Goal: Task Accomplishment & Management: Use online tool/utility

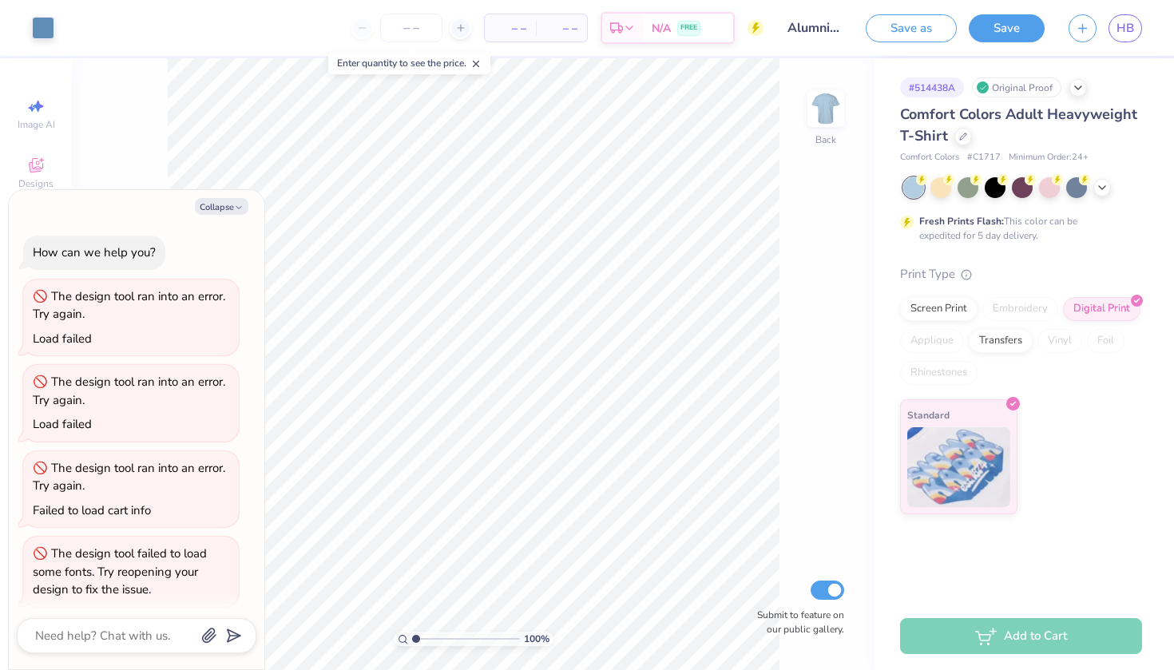
scroll to position [4, 0]
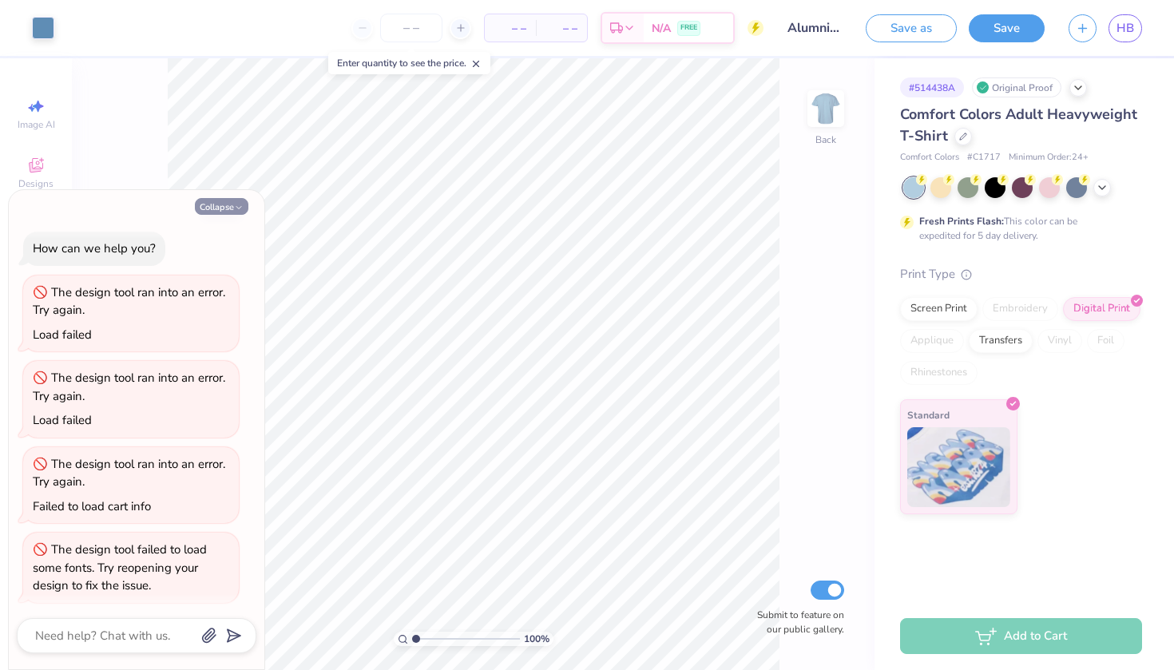
click at [232, 204] on button "Collapse" at bounding box center [222, 206] width 54 height 17
type textarea "x"
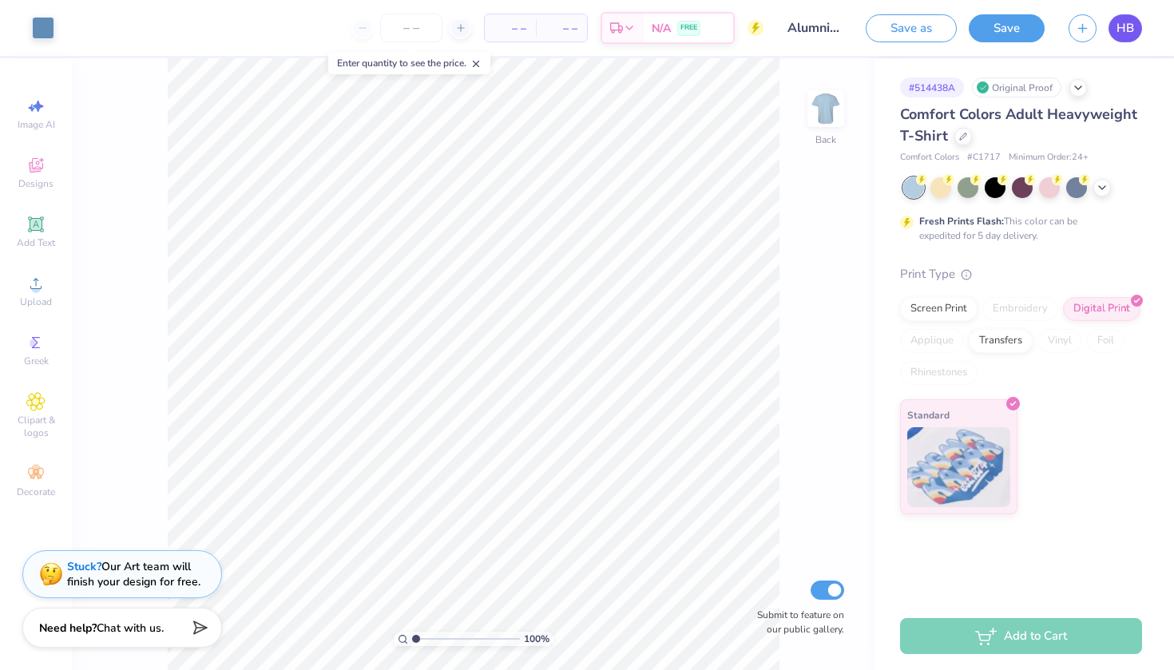
click at [1124, 19] on span "HB" at bounding box center [1125, 28] width 18 height 18
click at [1120, 29] on span "HB" at bounding box center [1125, 28] width 18 height 18
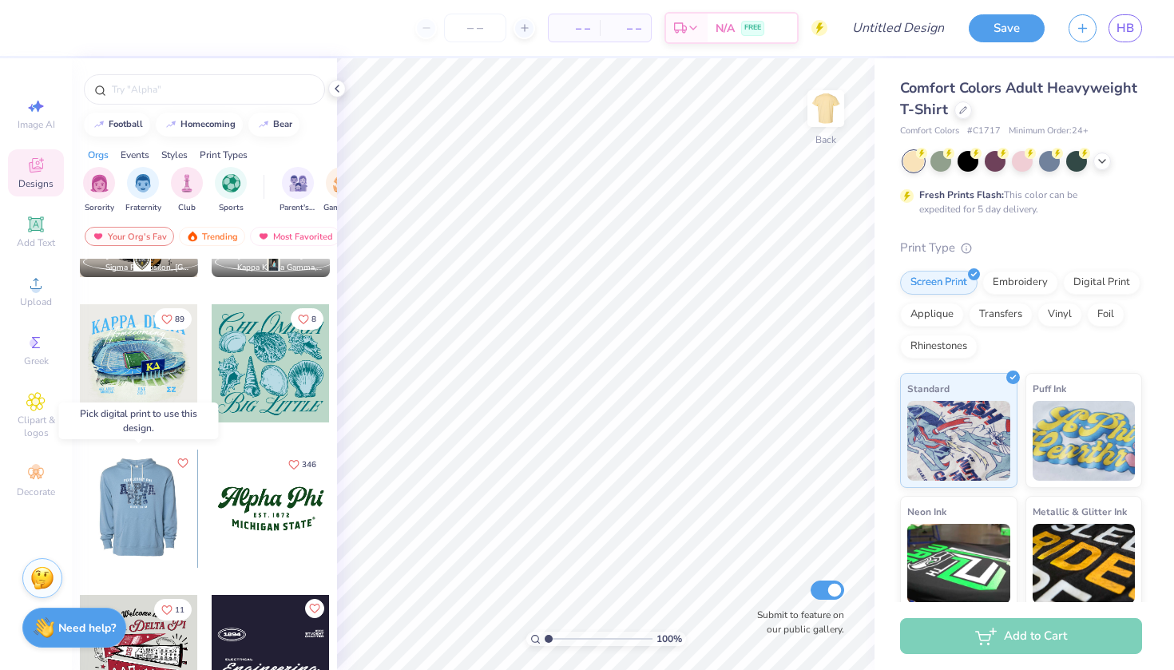
scroll to position [1268, 0]
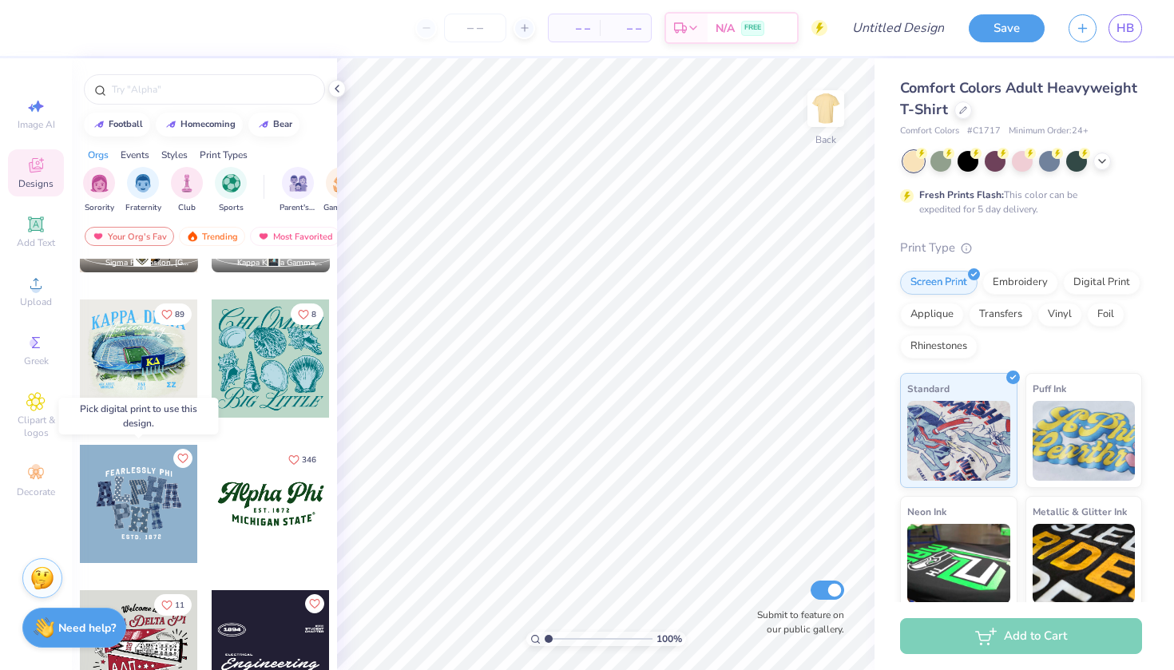
click at [151, 509] on div at bounding box center [139, 504] width 118 height 118
click at [149, 503] on div at bounding box center [139, 504] width 118 height 118
click at [149, 505] on div at bounding box center [139, 504] width 118 height 118
click at [148, 505] on div at bounding box center [139, 504] width 118 height 118
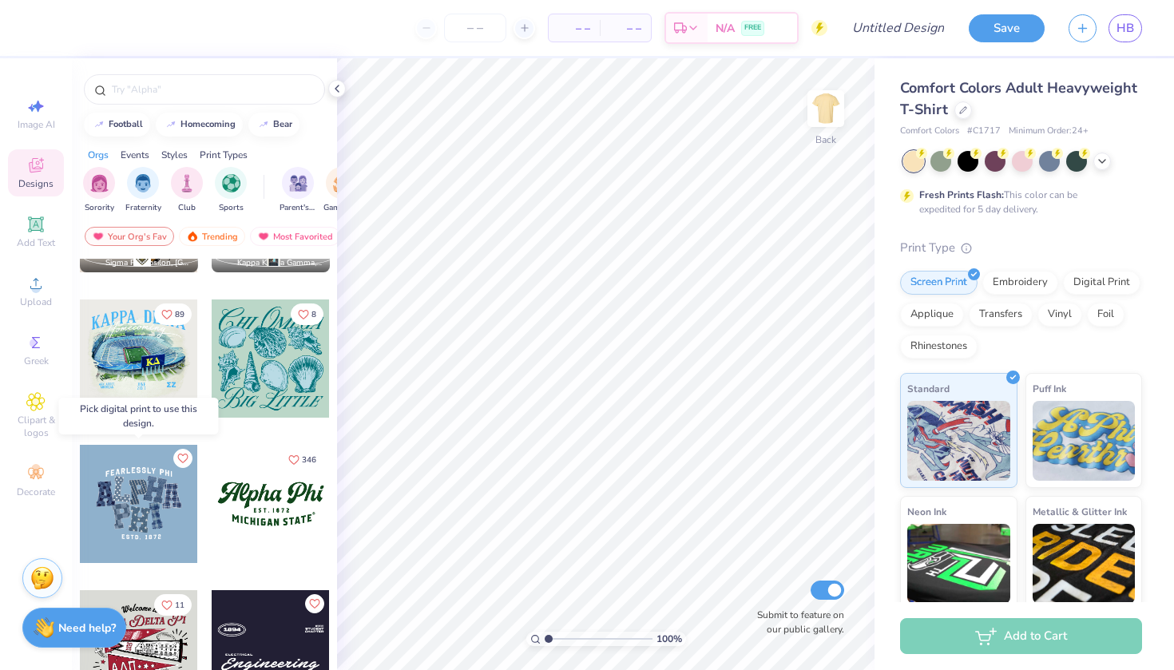
click at [148, 505] on div at bounding box center [139, 504] width 118 height 118
click at [289, 513] on div at bounding box center [271, 504] width 118 height 118
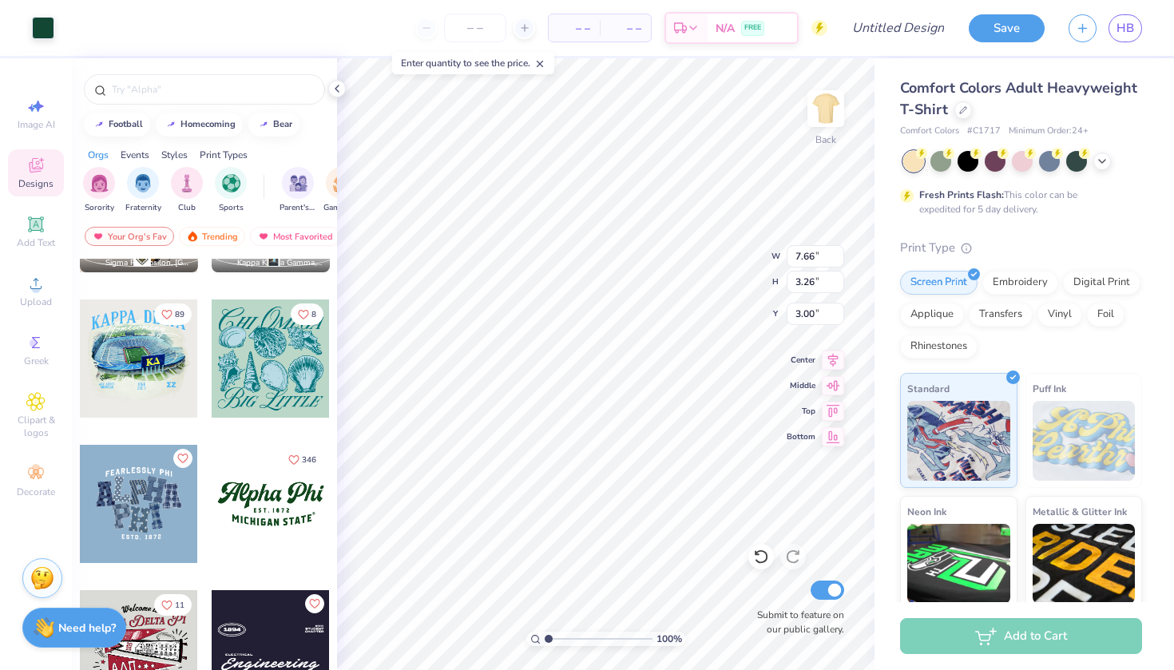
type input "10.63"
type input "4.52"
type input "3.11"
type input "11.98"
type input "5.10"
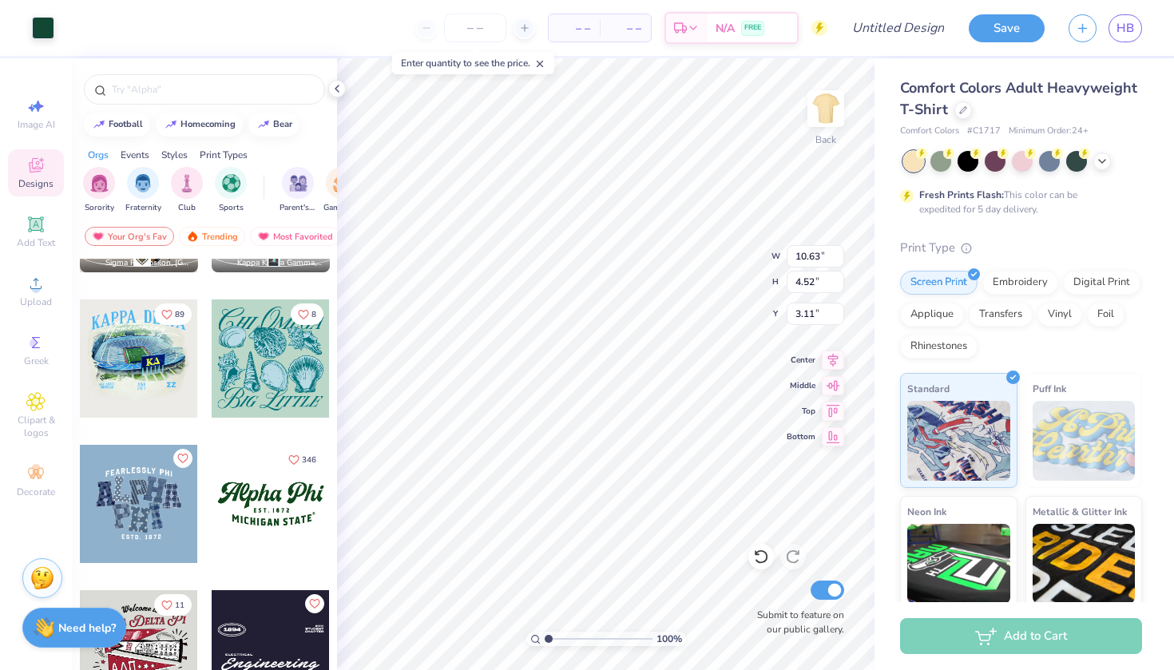
type input "3.16"
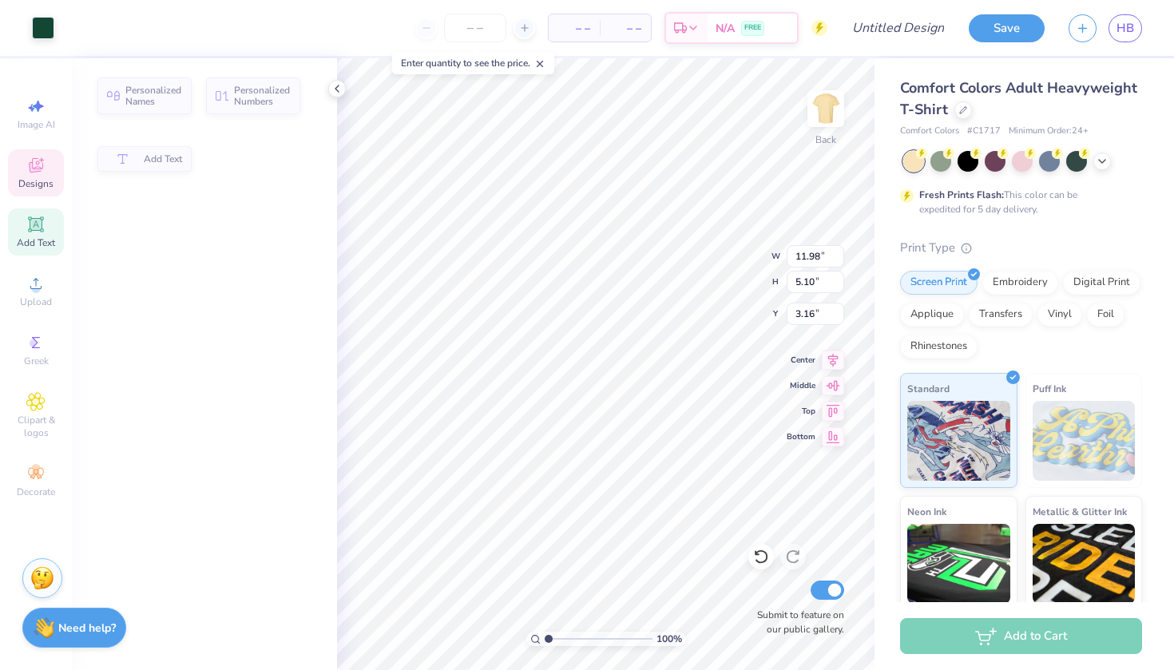
type input "3.01"
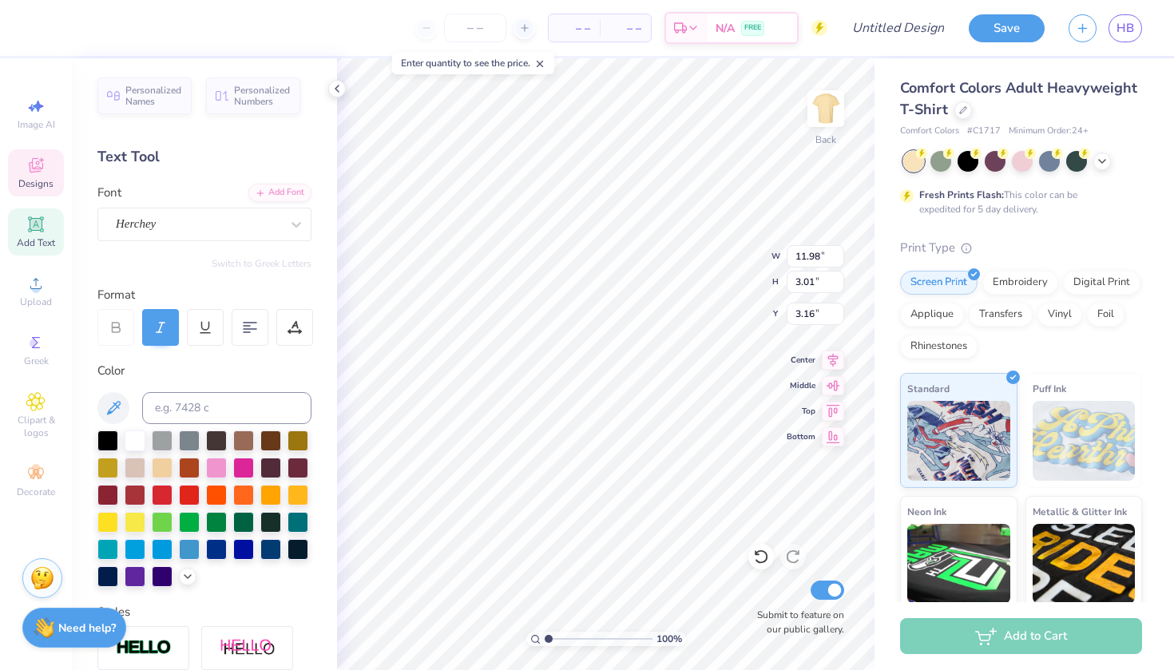
scroll to position [0, 2]
type textarea "Alpha Phi Omega"
type input "9.15"
type input "1.36"
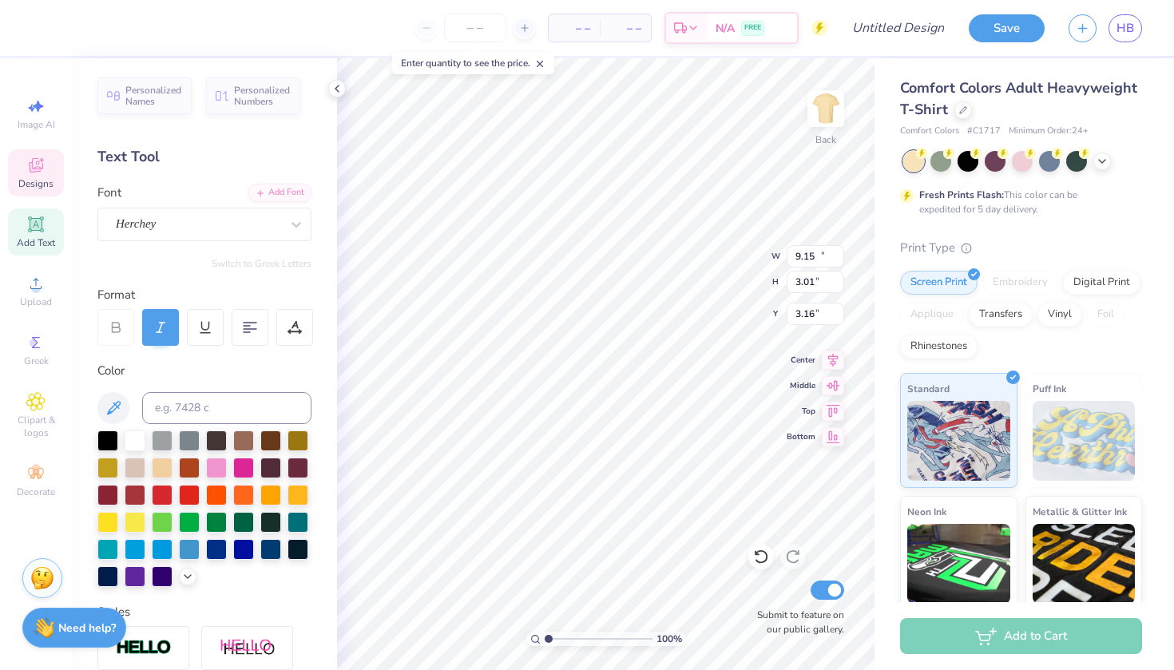
type input "6.90"
type input "7.00"
type input "4.08"
type input "0.51"
type input "6.21"
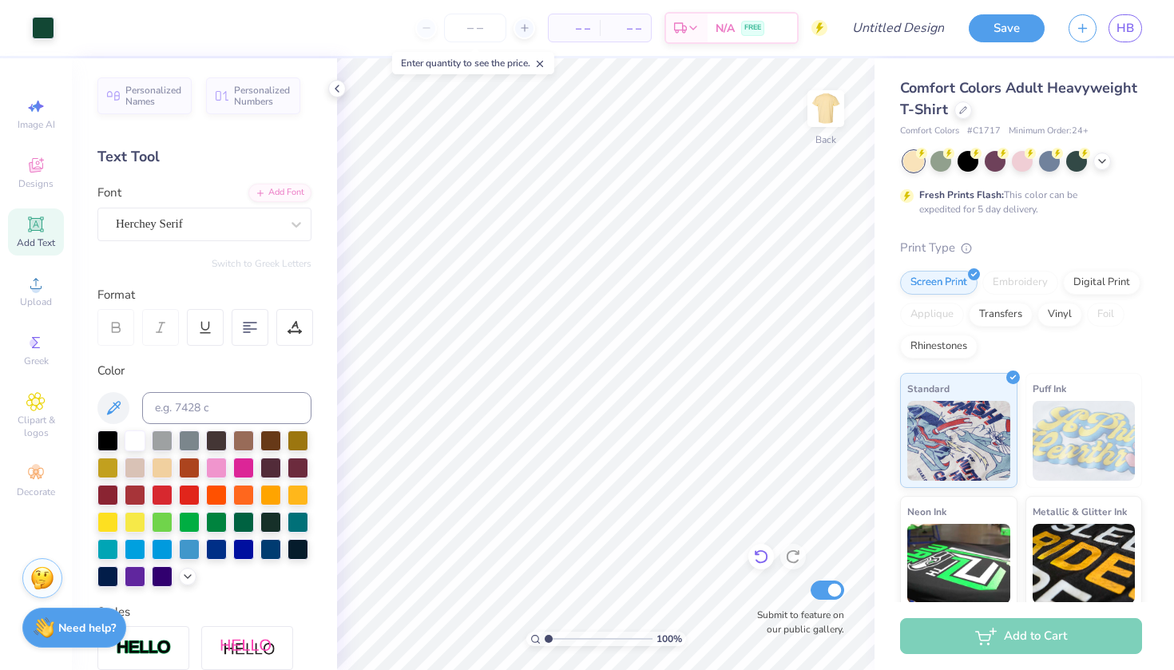
click at [758, 551] on icon at bounding box center [761, 557] width 16 height 16
type input "4.08"
type input "0.51"
type input "6.21"
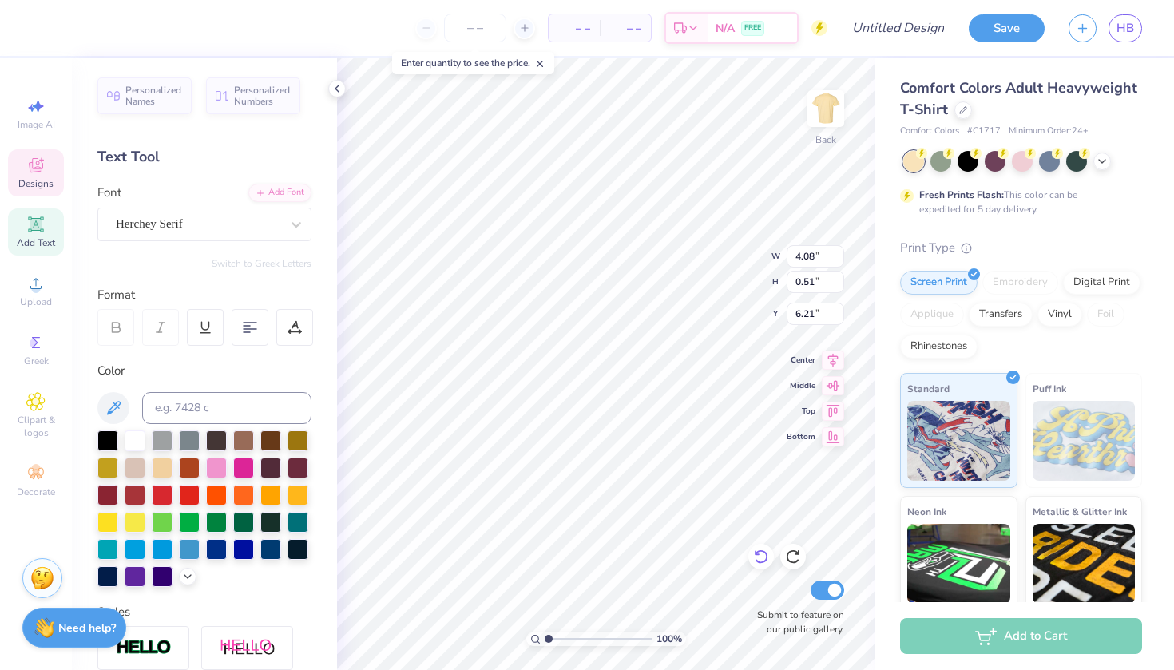
type textarea "E"
type textarea "Alumni"
type input "9.15"
type input "1.36"
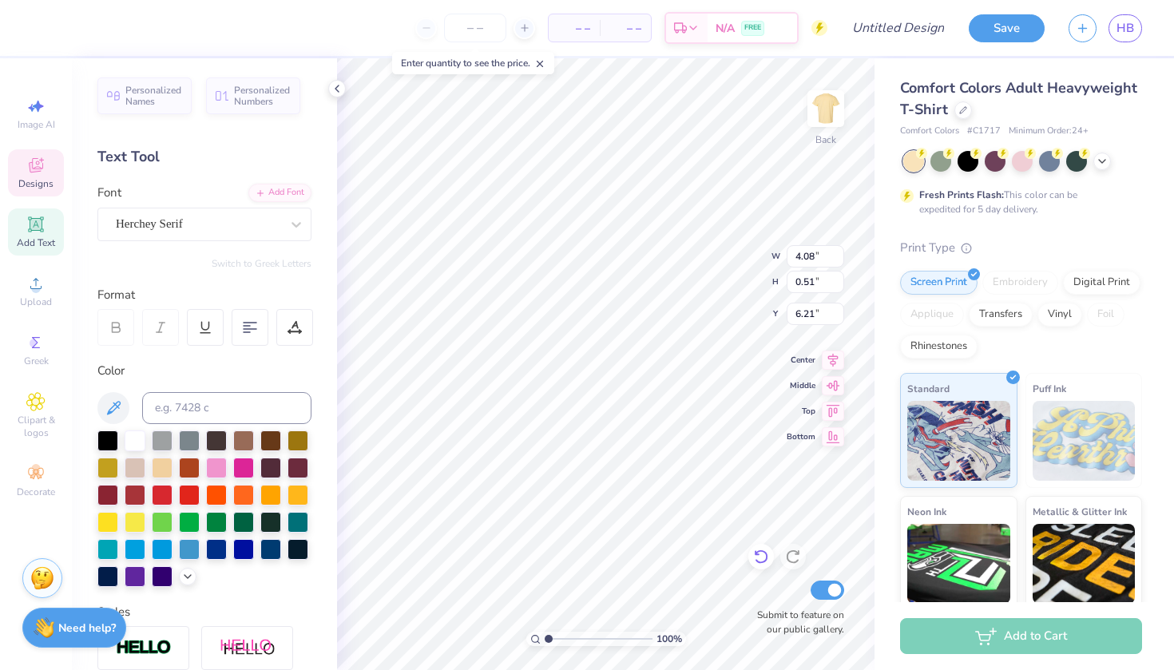
type input "7.00"
type textarea "M"
type textarea "Illinois College"
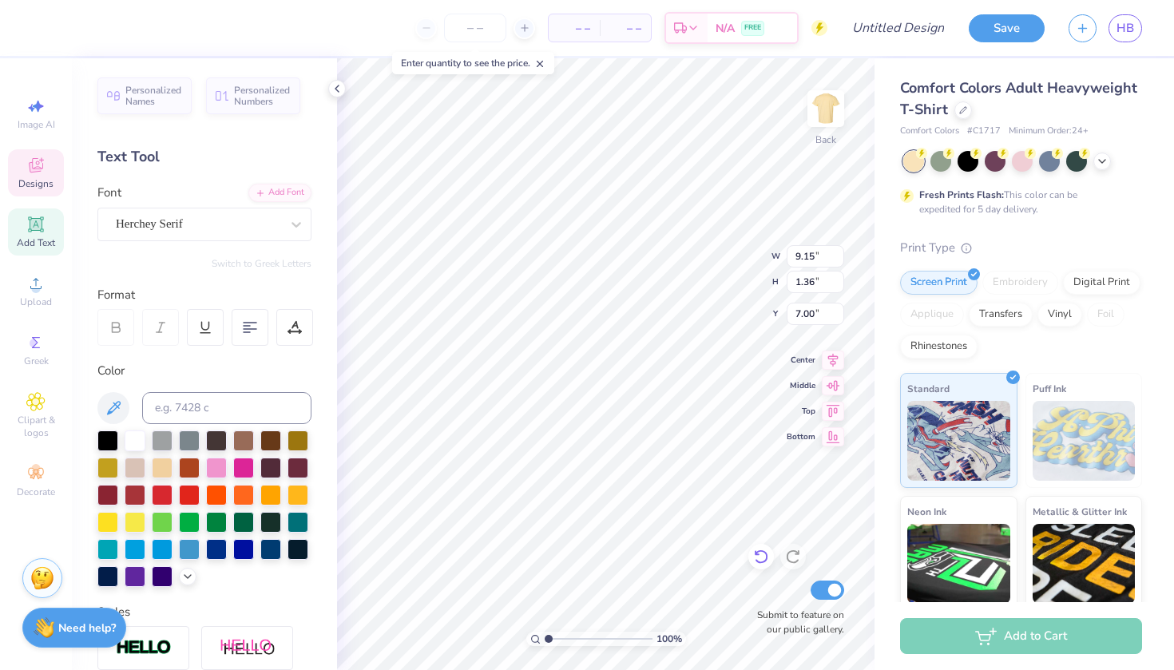
scroll to position [0, 4]
type input "14.17"
type input "2.14"
type input "3.87"
type input "9.67"
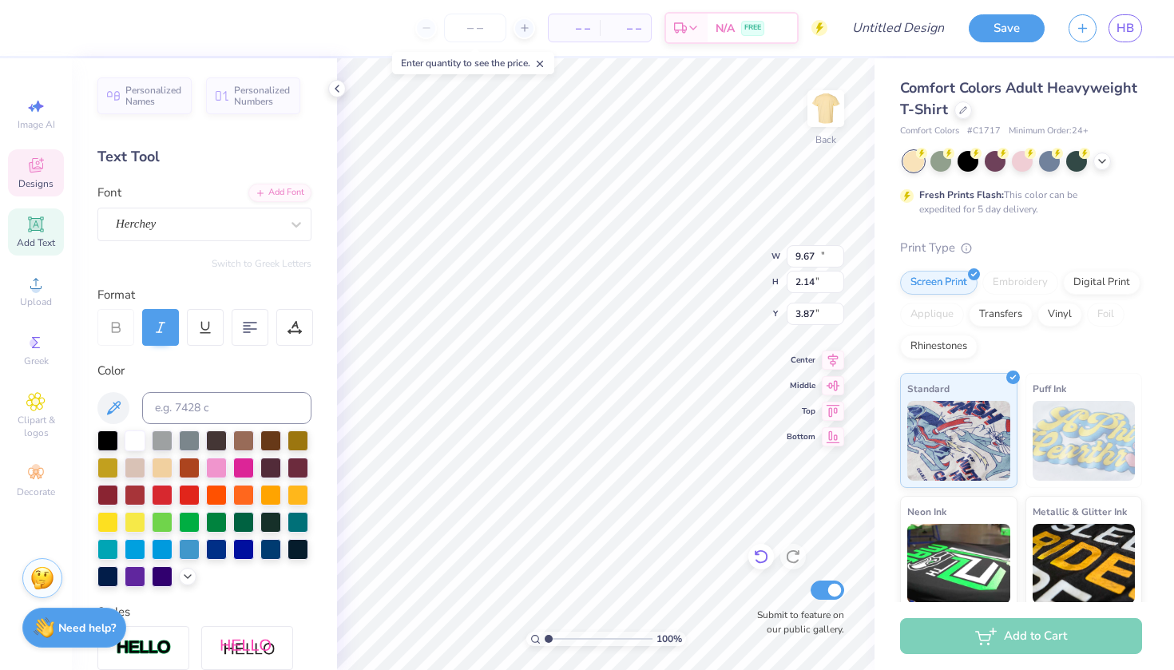
type input "1.37"
type input "8.39"
type input "1.36"
type input "8.40"
type input "2.46"
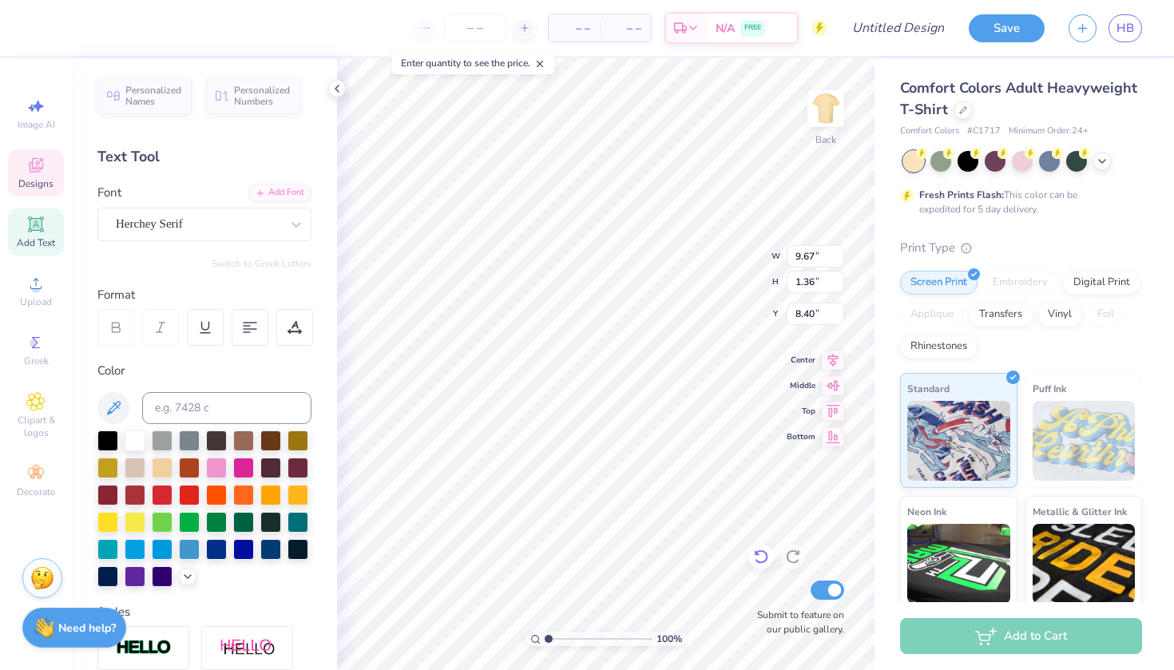
type input "0.48"
type input "7.92"
type input "14.17"
type input "2.14"
click at [835, 315] on input "4.85" at bounding box center [815, 314] width 57 height 22
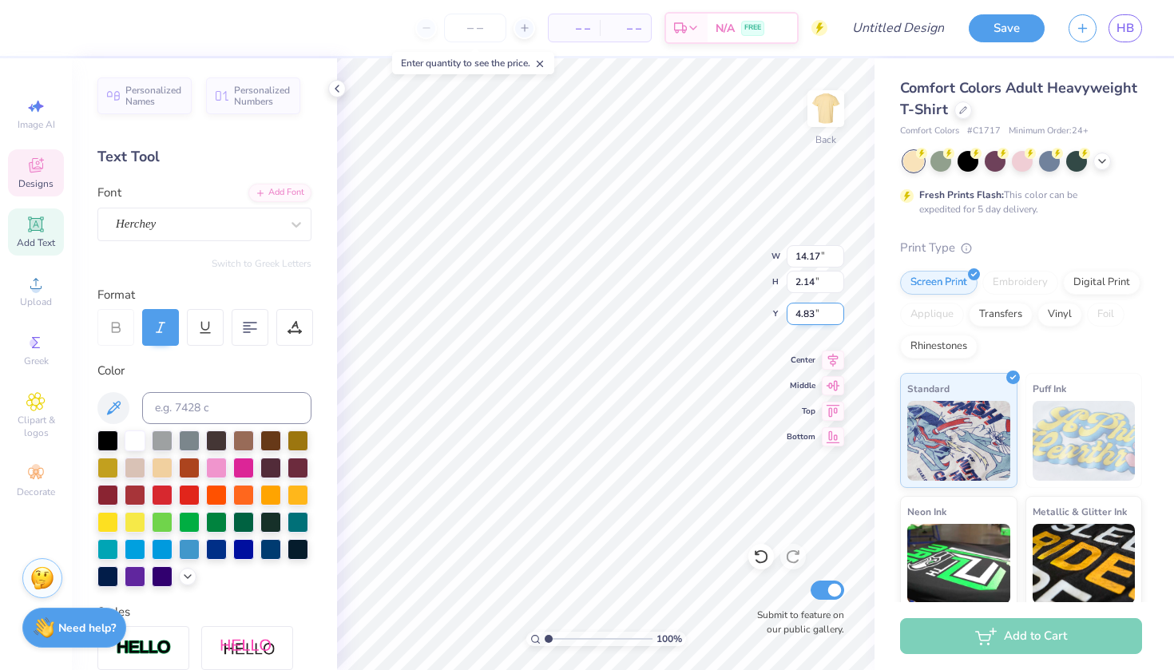
click at [835, 315] on input "4.83" at bounding box center [815, 314] width 57 height 22
click at [835, 318] on input "4.82" at bounding box center [815, 314] width 57 height 22
click at [837, 318] on input "4.81" at bounding box center [815, 314] width 57 height 22
click at [839, 316] on input "4.8" at bounding box center [815, 314] width 57 height 22
click at [839, 316] on input "4.79" at bounding box center [815, 314] width 57 height 22
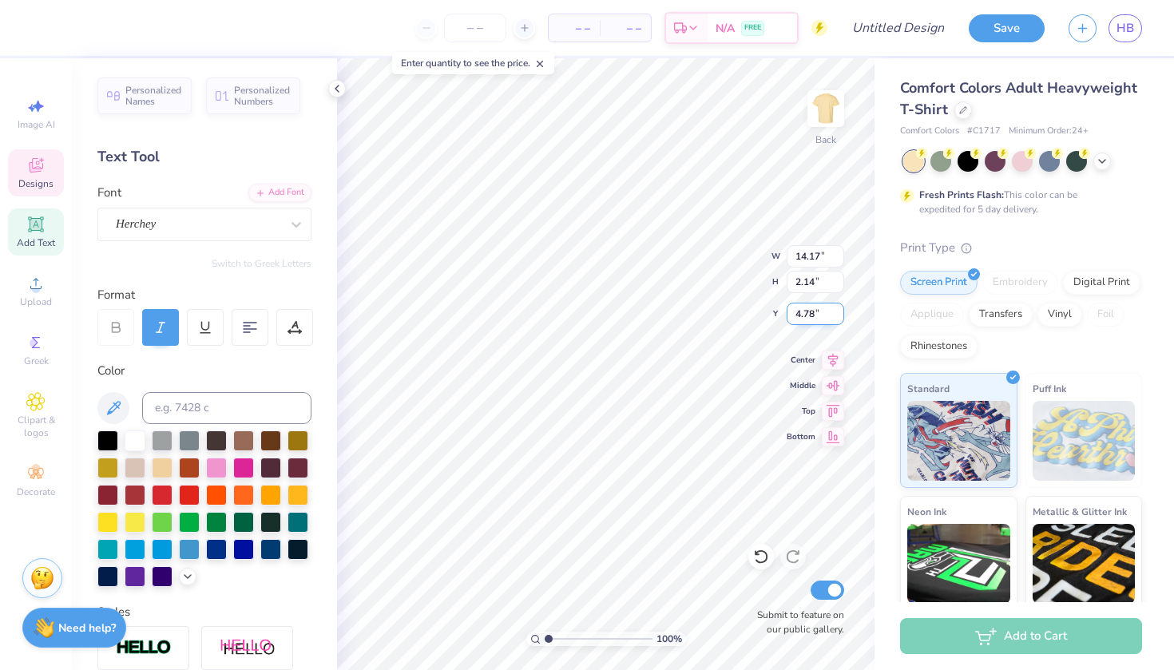
click at [839, 316] on input "4.78" at bounding box center [815, 314] width 57 height 22
click at [839, 316] on input "4.77" at bounding box center [815, 314] width 57 height 22
click at [839, 316] on input "4.76" at bounding box center [815, 314] width 57 height 22
click at [839, 316] on input "4.75" at bounding box center [815, 314] width 57 height 22
click at [839, 316] on input "4.74" at bounding box center [815, 314] width 57 height 22
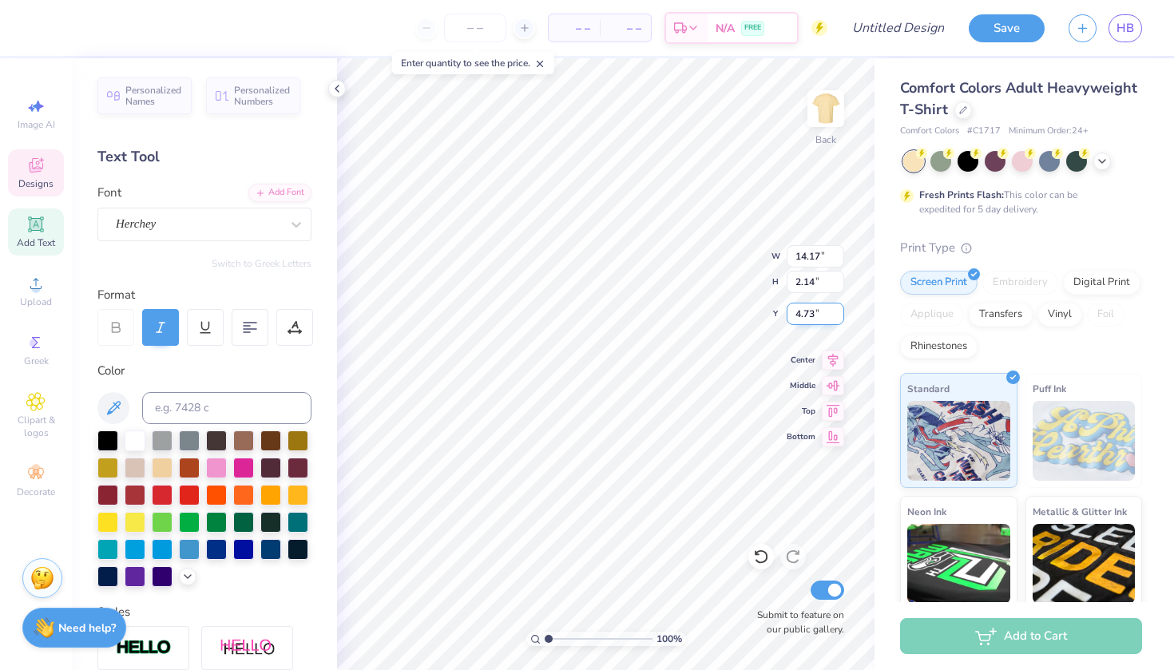
click at [839, 316] on input "4.73" at bounding box center [815, 314] width 57 height 22
click at [839, 316] on input "4.72" at bounding box center [815, 314] width 57 height 22
click at [839, 316] on input "4.71" at bounding box center [815, 314] width 57 height 22
click at [839, 316] on input "4.7" at bounding box center [815, 314] width 57 height 22
click at [839, 316] on input "4.69" at bounding box center [815, 314] width 57 height 22
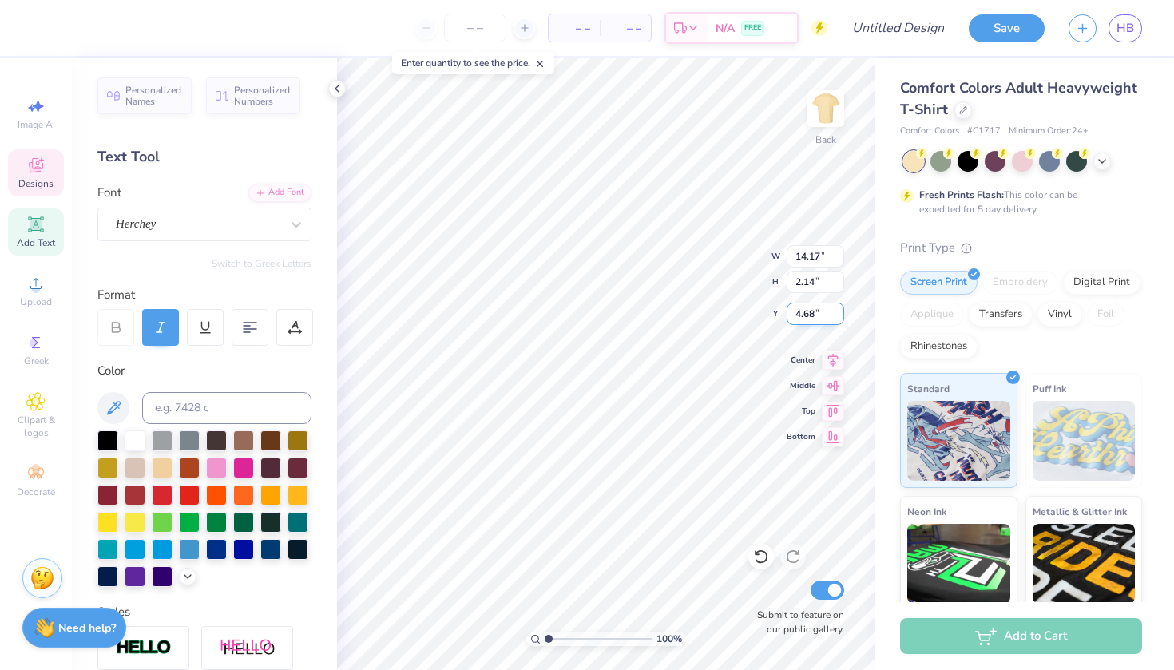
click at [839, 316] on input "4.68" at bounding box center [815, 314] width 57 height 22
click at [839, 316] on input "4.67" at bounding box center [815, 314] width 57 height 22
click at [839, 316] on input "4.66" at bounding box center [815, 314] width 57 height 22
click at [839, 316] on input "4.65" at bounding box center [815, 314] width 57 height 22
click at [839, 316] on input "4.64" at bounding box center [815, 314] width 57 height 22
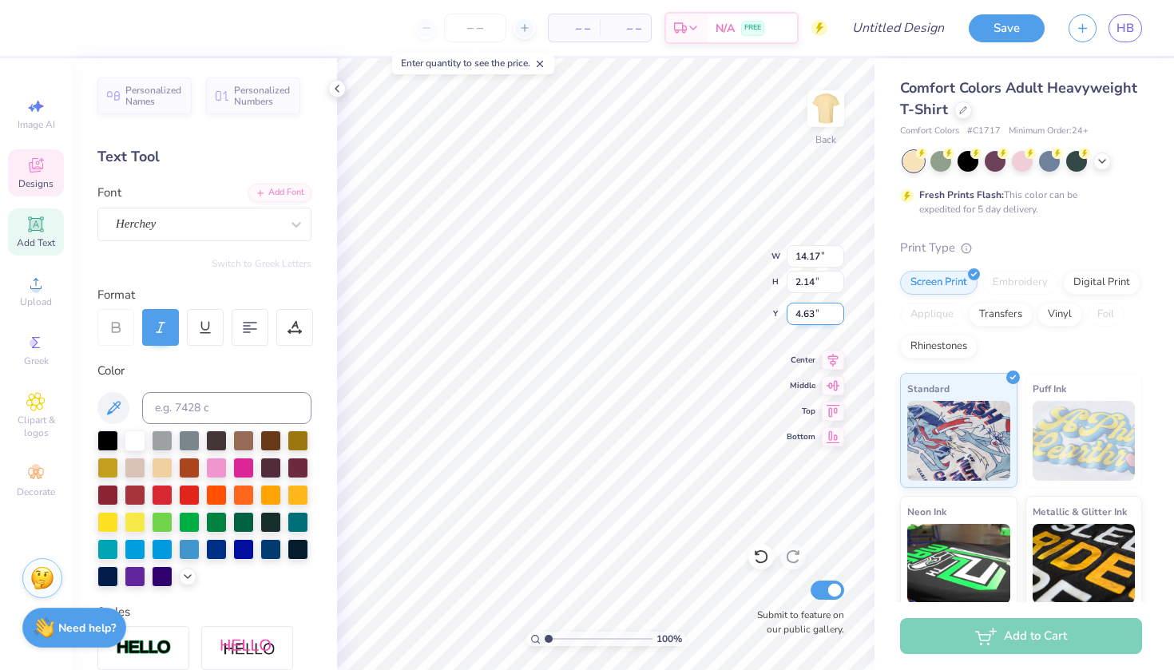
click at [839, 316] on input "4.63" at bounding box center [815, 314] width 57 height 22
click at [839, 316] on input "4.62" at bounding box center [815, 314] width 57 height 22
click at [839, 316] on input "4.61" at bounding box center [815, 314] width 57 height 22
click at [839, 316] on input "4.6" at bounding box center [815, 314] width 57 height 22
type input "4.59"
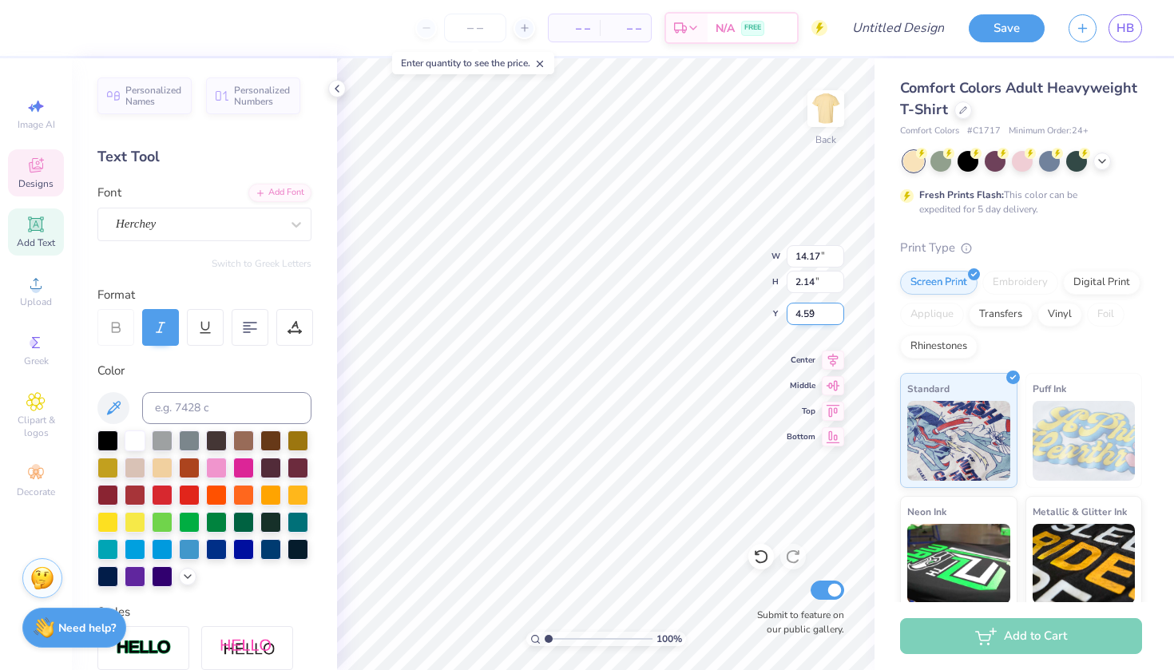
click at [839, 316] on input "4.59" at bounding box center [815, 314] width 57 height 22
type input "5.33"
type input "8.16"
click at [1054, 157] on div at bounding box center [1049, 159] width 21 height 21
click at [1101, 158] on icon at bounding box center [1102, 159] width 13 height 13
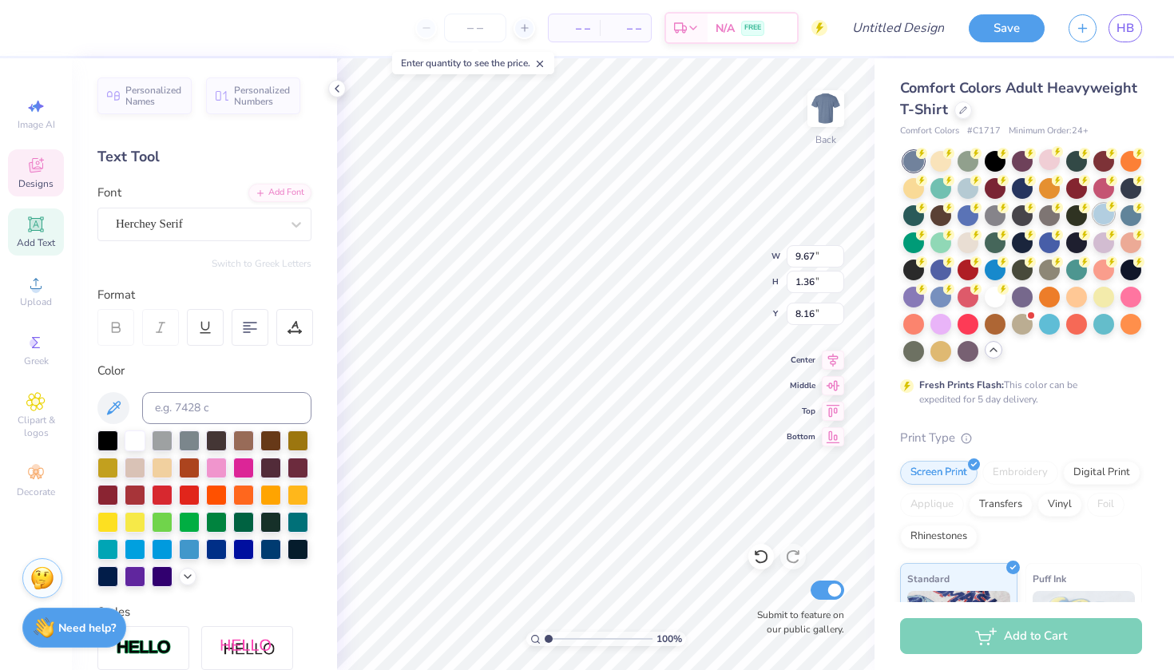
click at [1107, 208] on icon at bounding box center [1111, 205] width 11 height 11
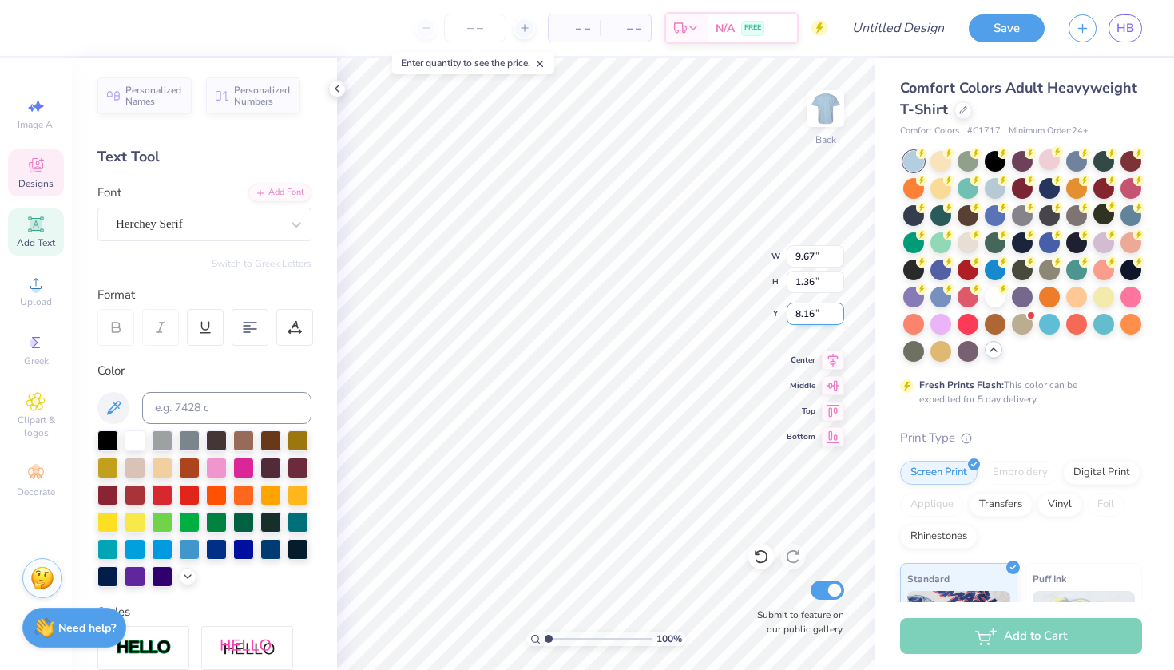
type input "14.17"
type input "2.14"
type input "5.33"
type input "8.80"
type input "2.46"
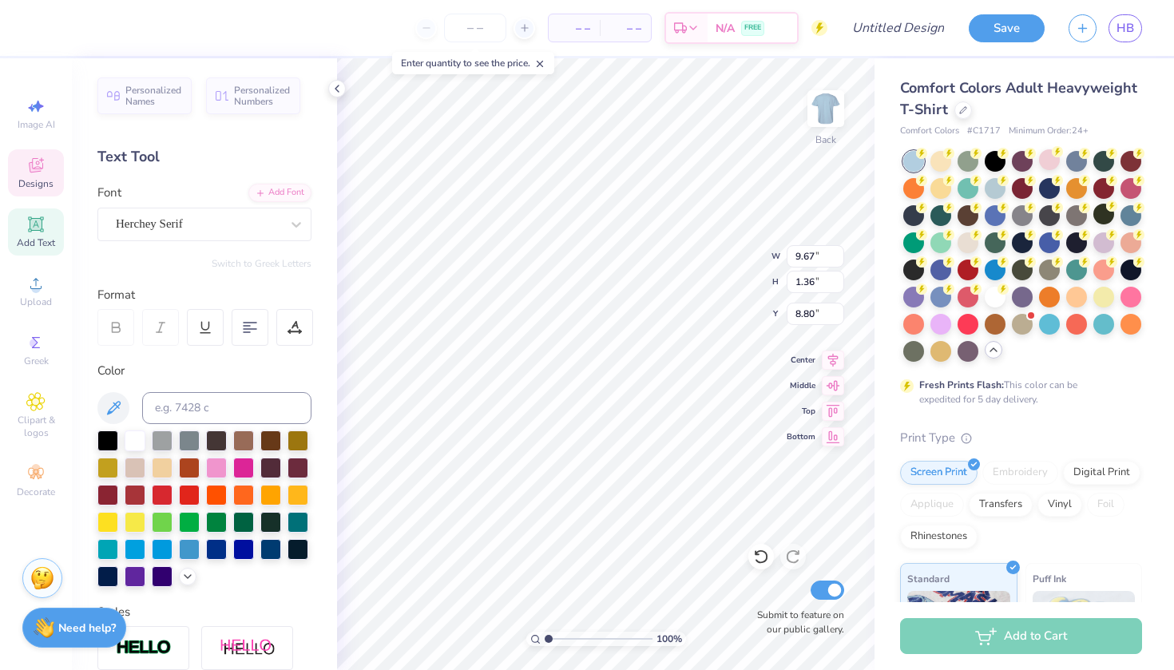
type input "0.48"
type input "7.23"
type input "9.67"
type input "1.36"
type input "7.47"
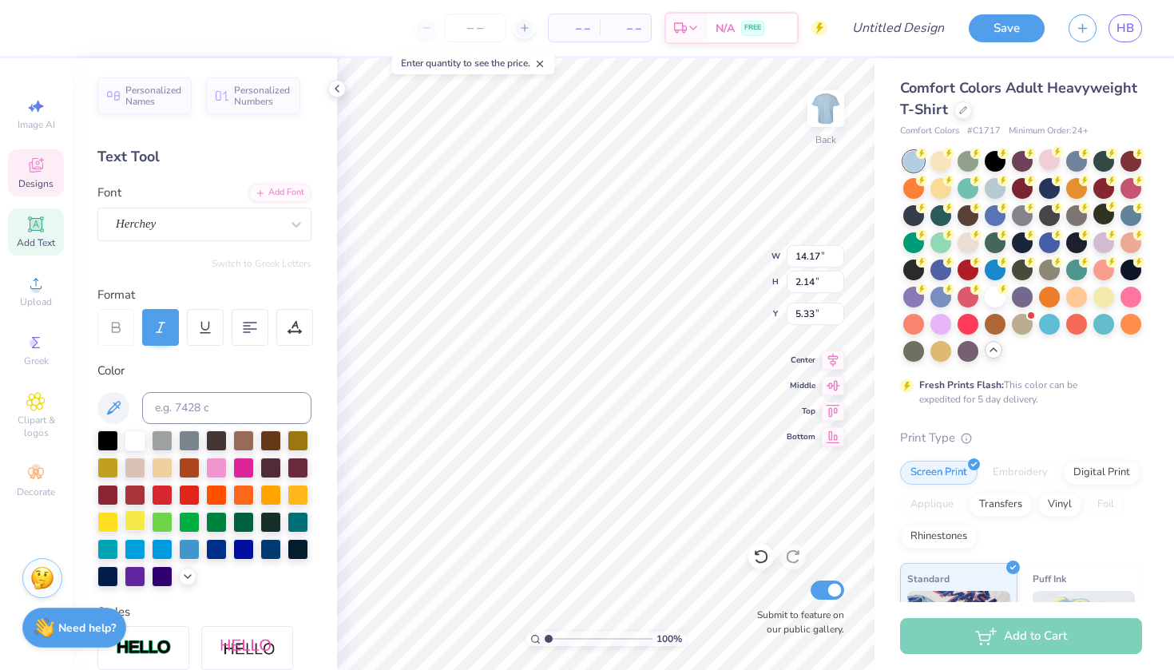
click at [129, 517] on div at bounding box center [135, 520] width 21 height 21
click at [107, 524] on div at bounding box center [107, 520] width 21 height 21
click at [298, 490] on div at bounding box center [297, 493] width 21 height 21
click at [138, 520] on div at bounding box center [135, 520] width 21 height 21
click at [97, 456] on div at bounding box center [107, 466] width 21 height 21
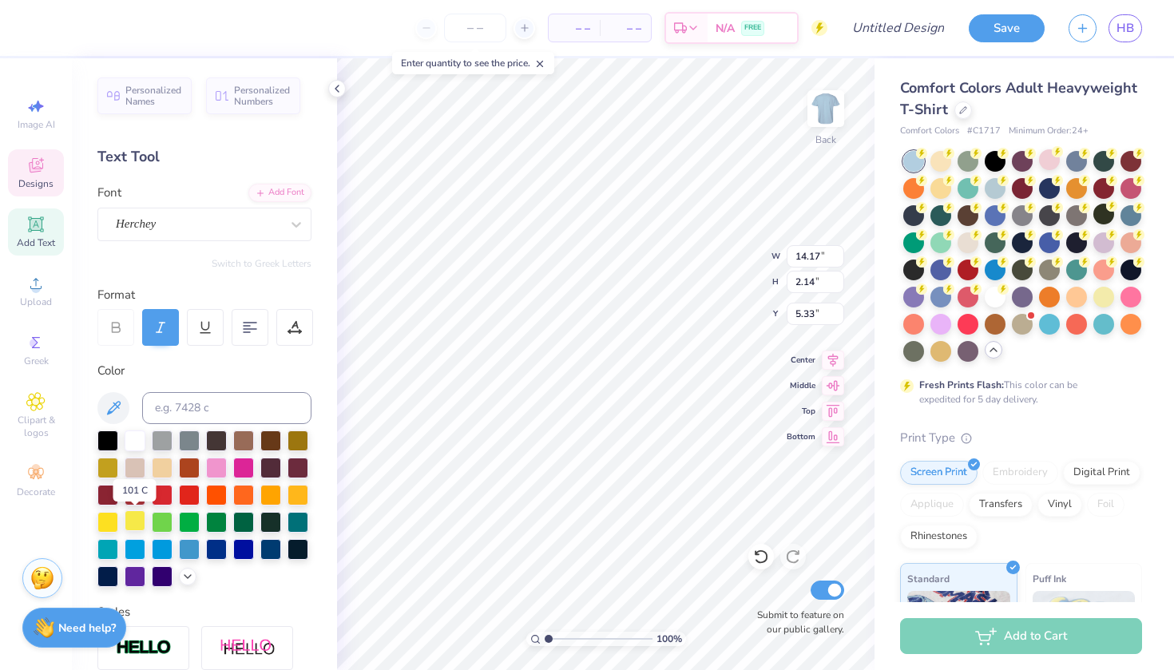
click at [140, 519] on div at bounding box center [135, 520] width 21 height 21
click at [132, 434] on div at bounding box center [135, 439] width 21 height 21
click at [142, 441] on div at bounding box center [135, 439] width 21 height 21
type input "8.19"
type input "2.46"
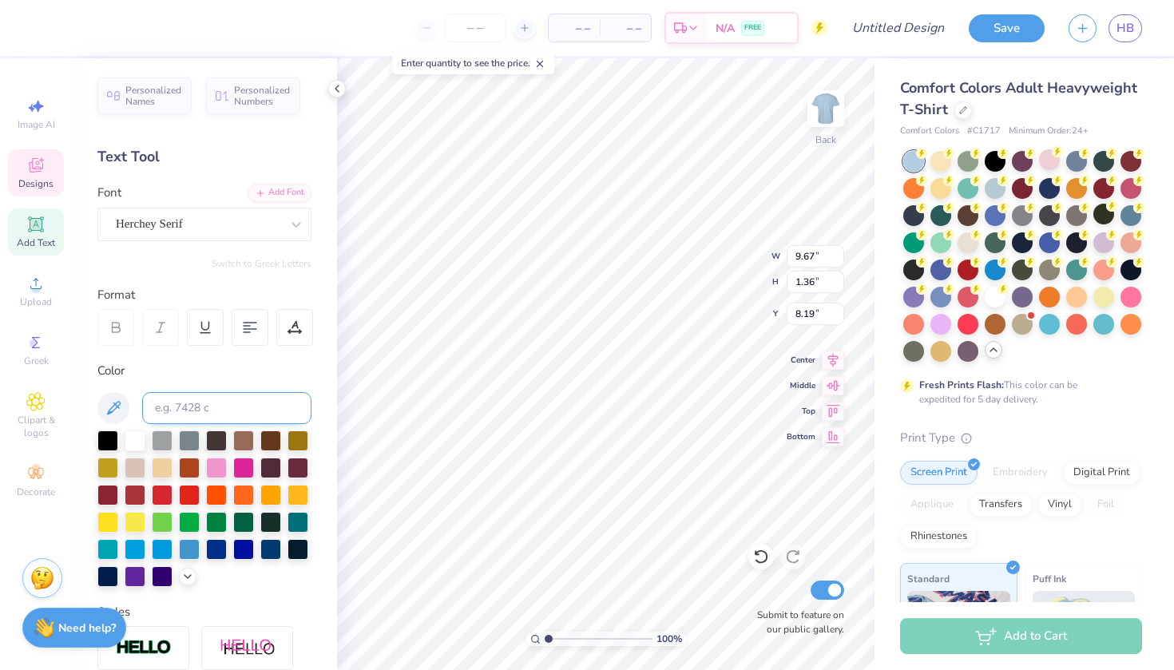
type input "0.48"
type input "7.23"
click at [145, 438] on div at bounding box center [135, 439] width 21 height 21
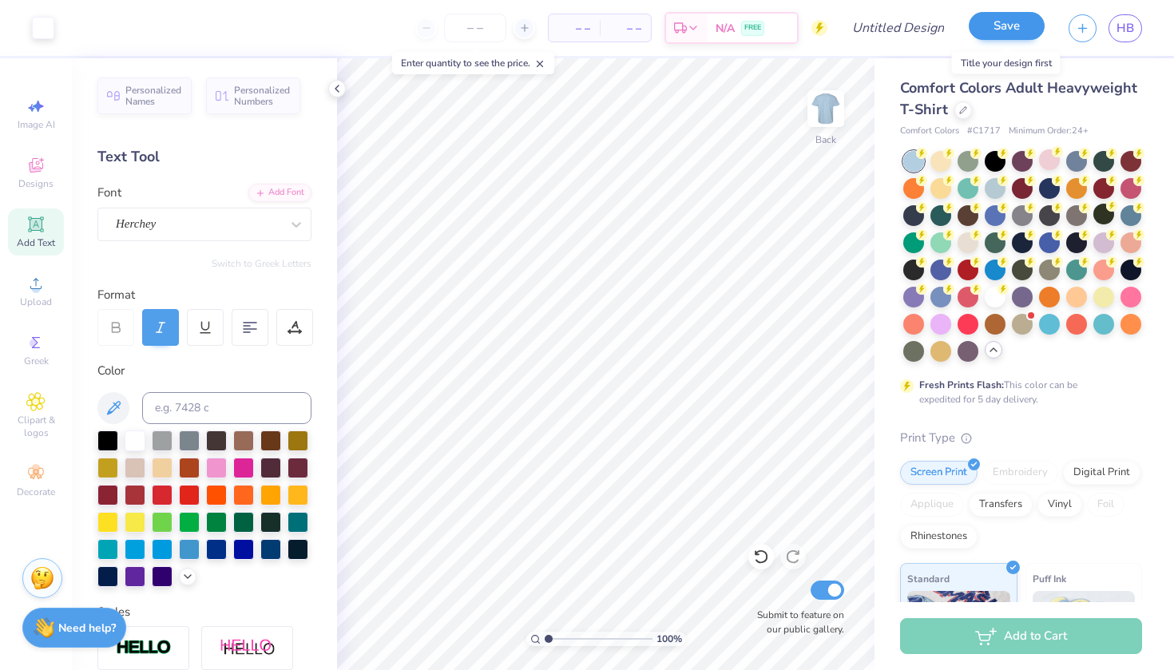
click at [1008, 32] on button "Save" at bounding box center [1007, 26] width 76 height 28
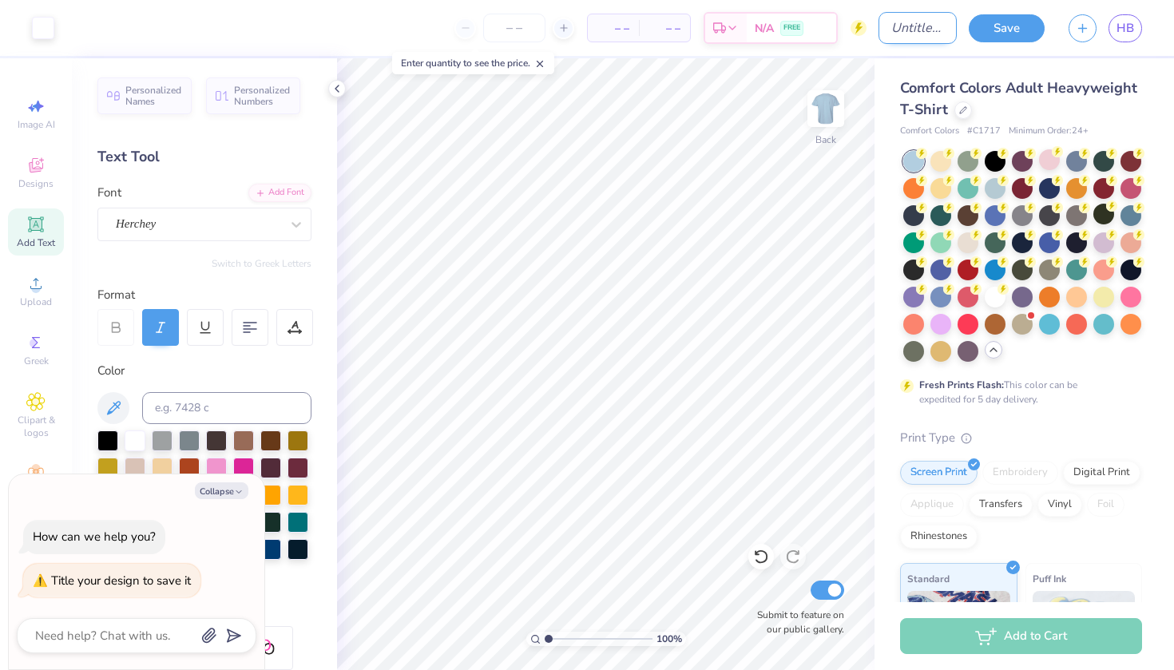
type textarea "x"
click at [895, 28] on input "Design Title" at bounding box center [917, 28] width 78 height 32
type input "a"
type textarea "x"
type input "al"
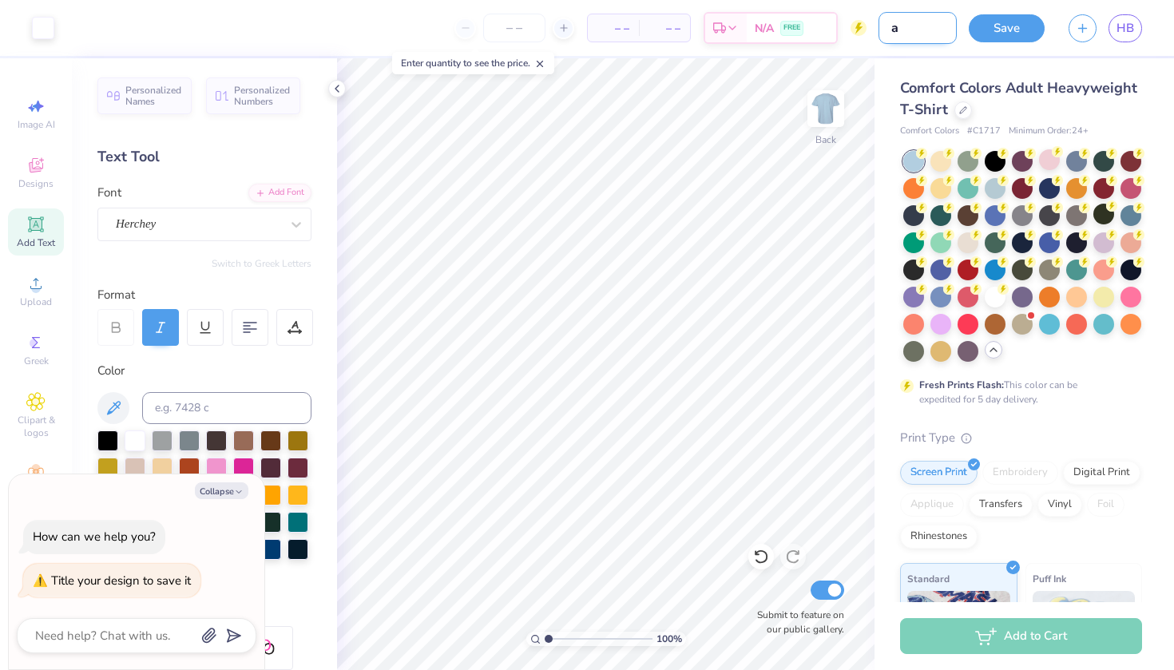
type textarea "x"
type input "alu"
type textarea "x"
type input "alum"
type textarea "x"
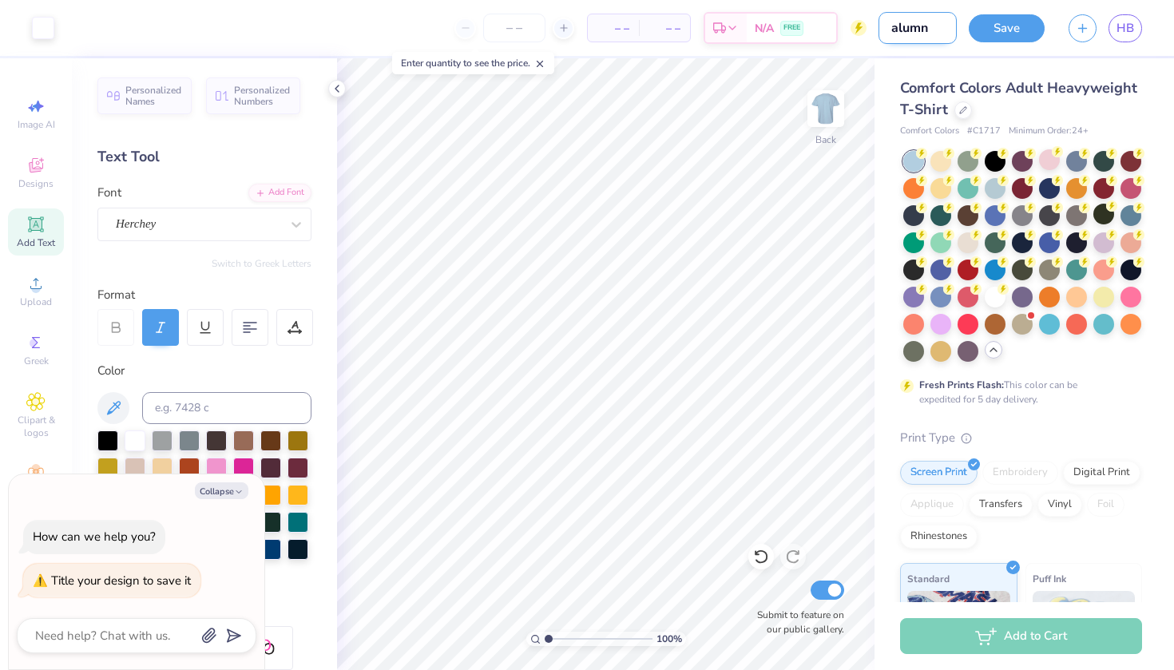
type input "alumni"
type textarea "x"
type input "alumni"
click at [999, 35] on button "Save" at bounding box center [1007, 26] width 76 height 28
click at [999, 35] on div "Save" at bounding box center [1007, 28] width 76 height 28
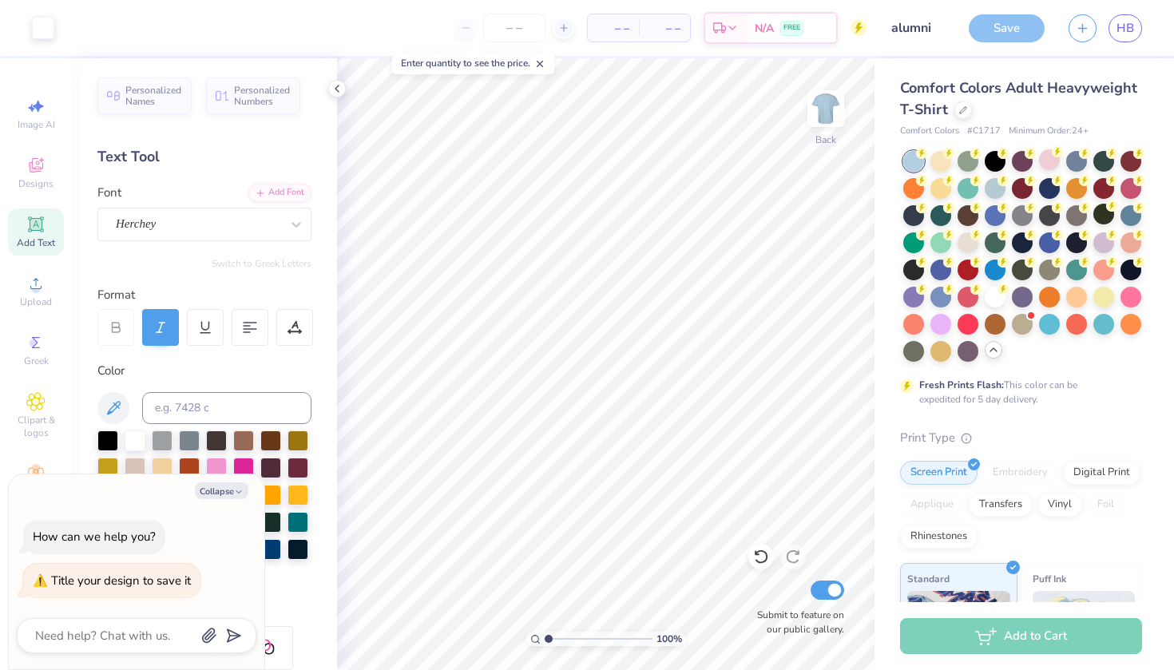
click at [1001, 33] on div "Save" at bounding box center [1007, 28] width 76 height 28
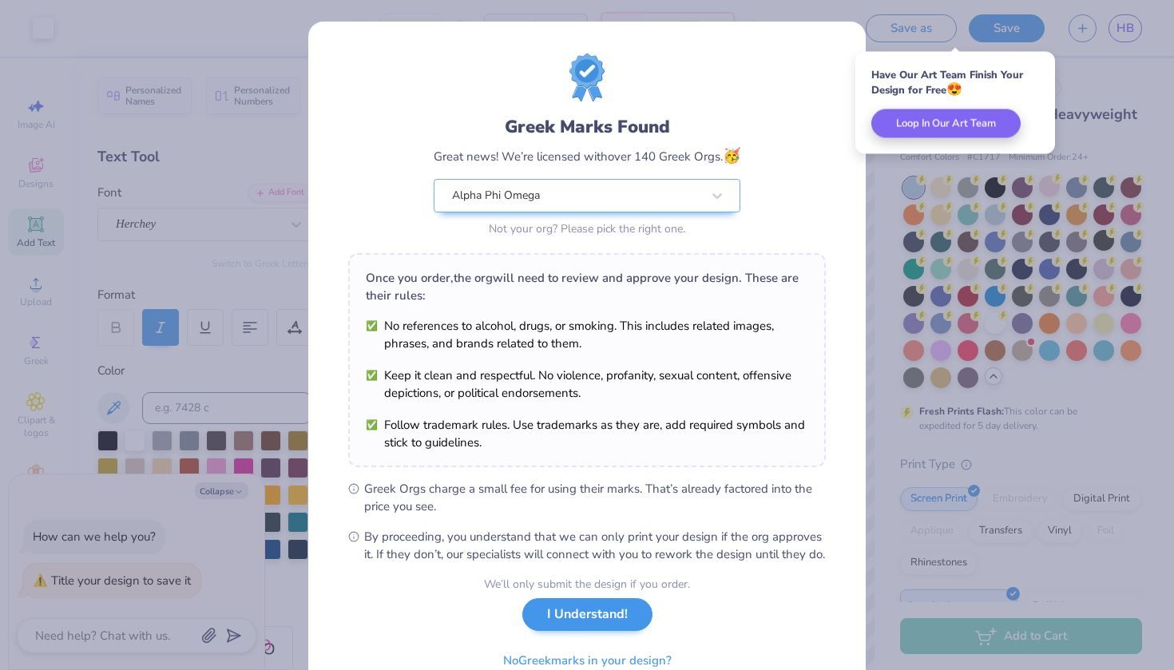
click at [619, 631] on button "I Understand!" at bounding box center [587, 614] width 130 height 33
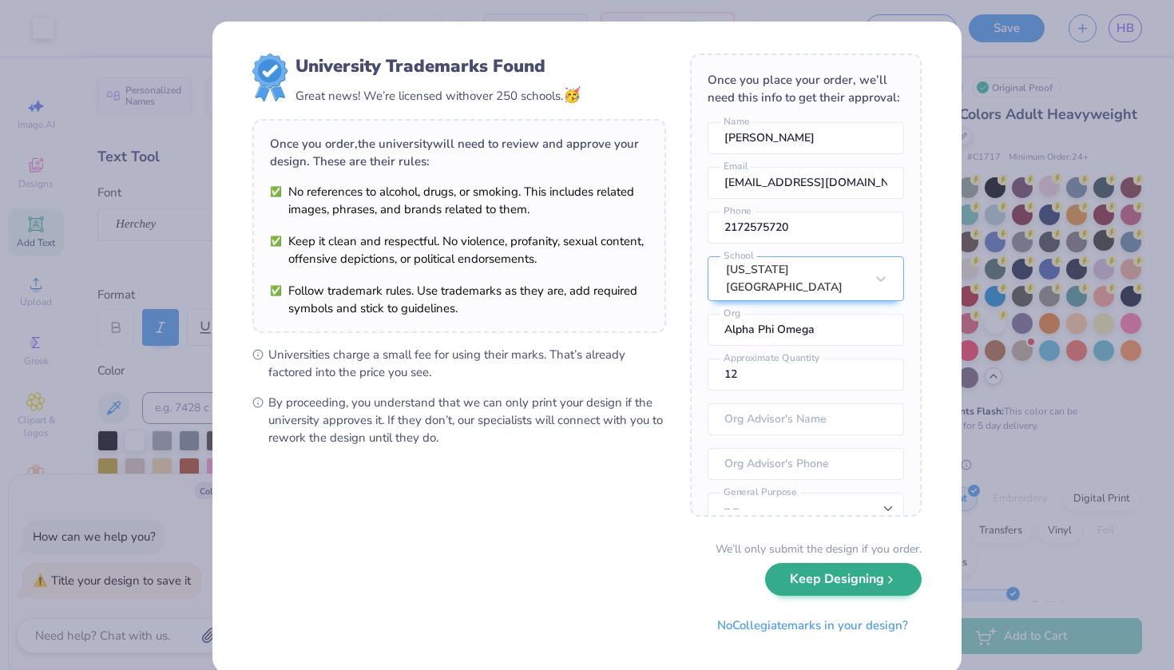
click at [846, 593] on button "Keep Designing" at bounding box center [843, 579] width 157 height 33
type textarea "x"
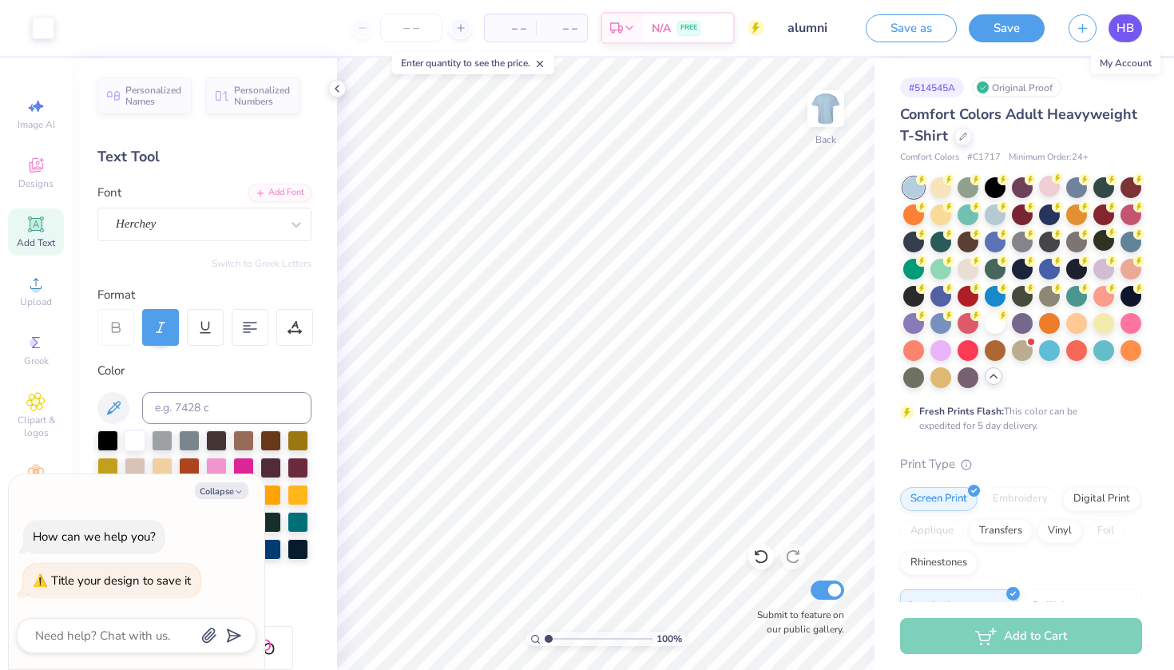
click at [1130, 30] on span "HB" at bounding box center [1125, 28] width 18 height 18
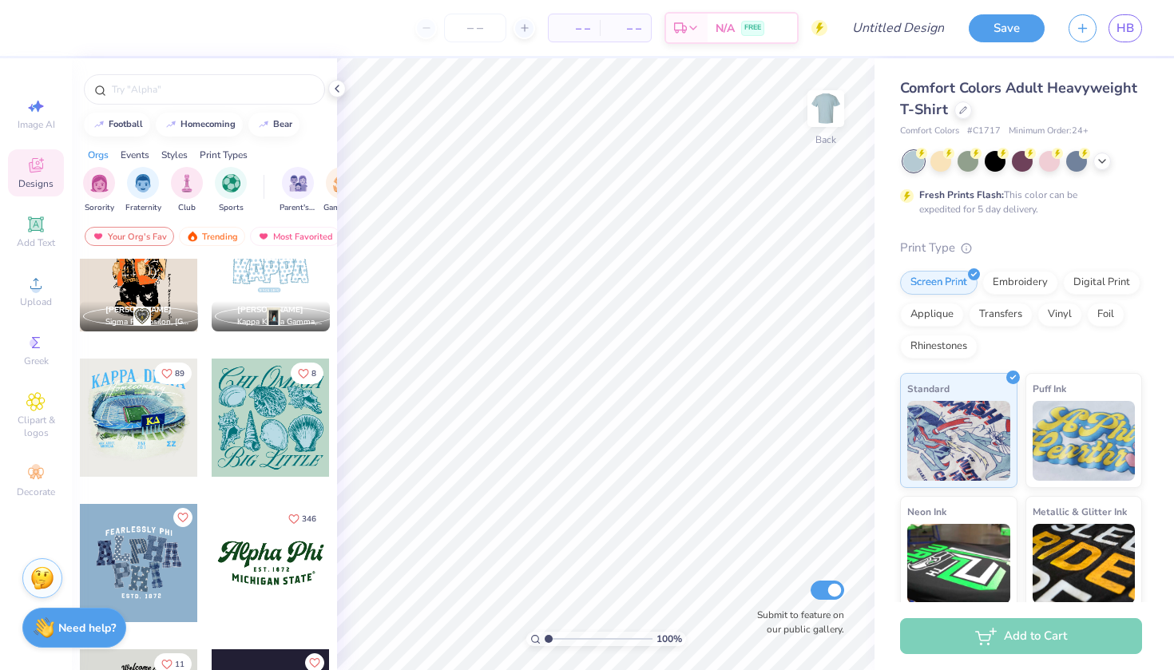
scroll to position [1301, 0]
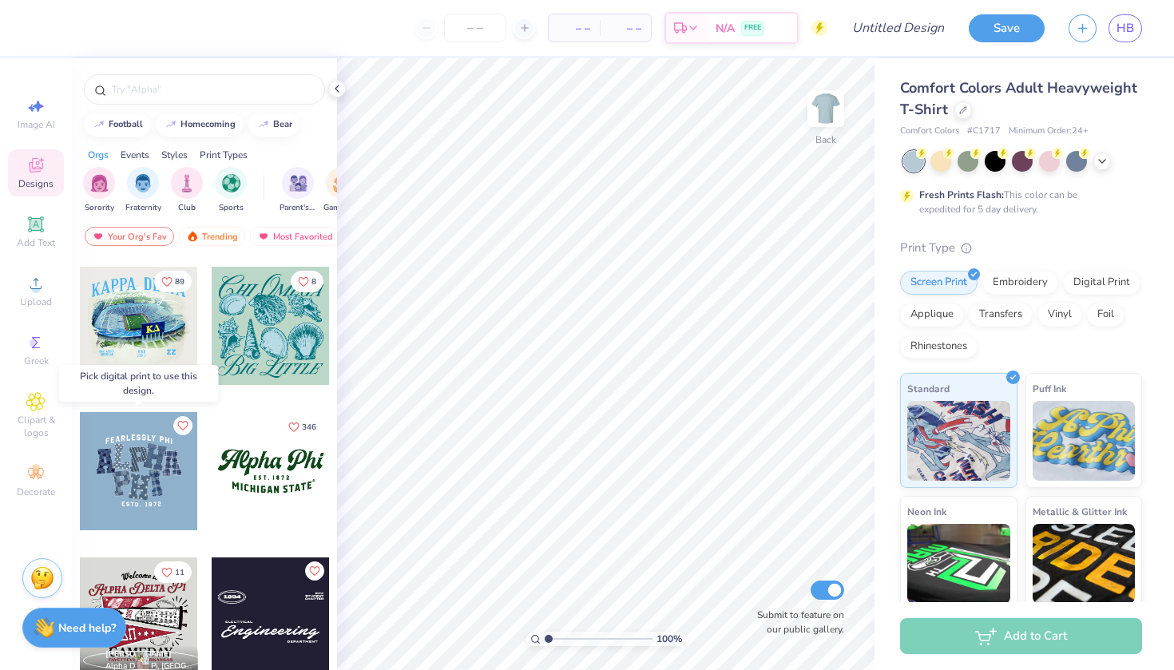
click at [146, 469] on div at bounding box center [139, 471] width 118 height 118
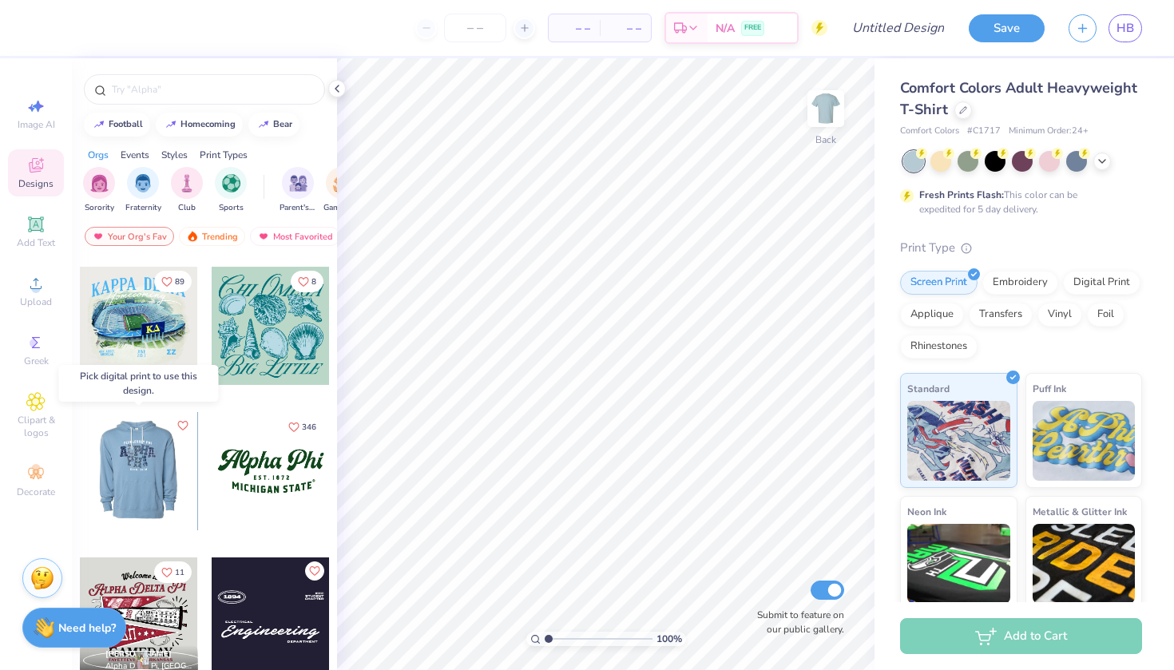
click at [80, 462] on div at bounding box center [21, 471] width 118 height 118
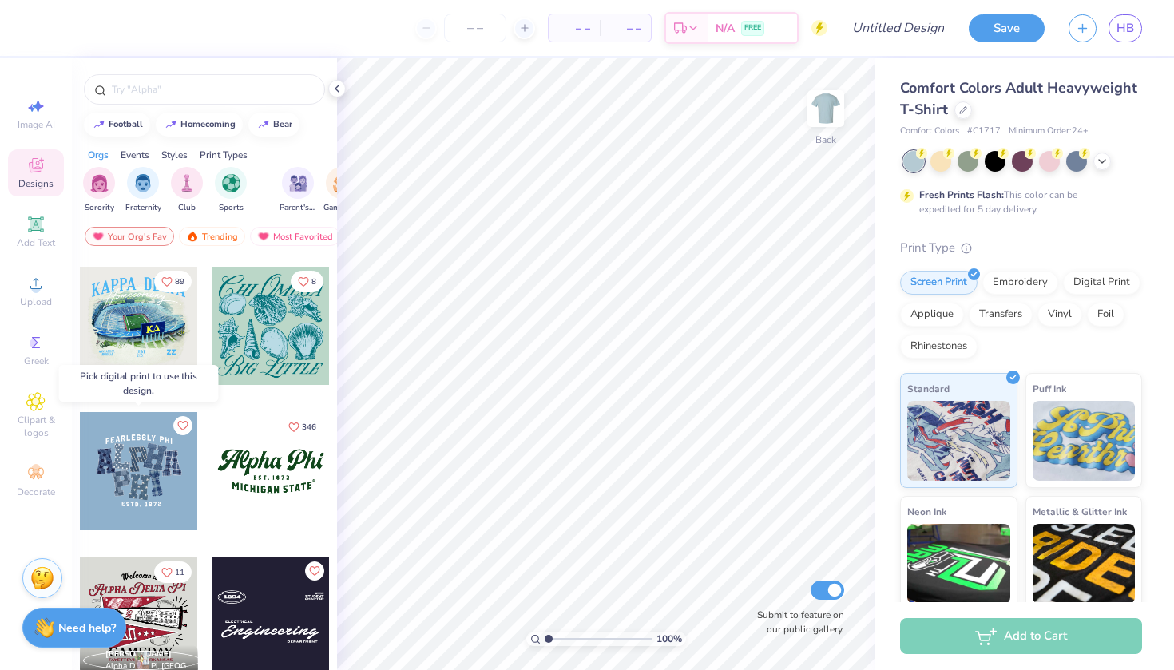
click at [155, 465] on div at bounding box center [139, 471] width 118 height 118
click at [157, 466] on div at bounding box center [139, 471] width 118 height 118
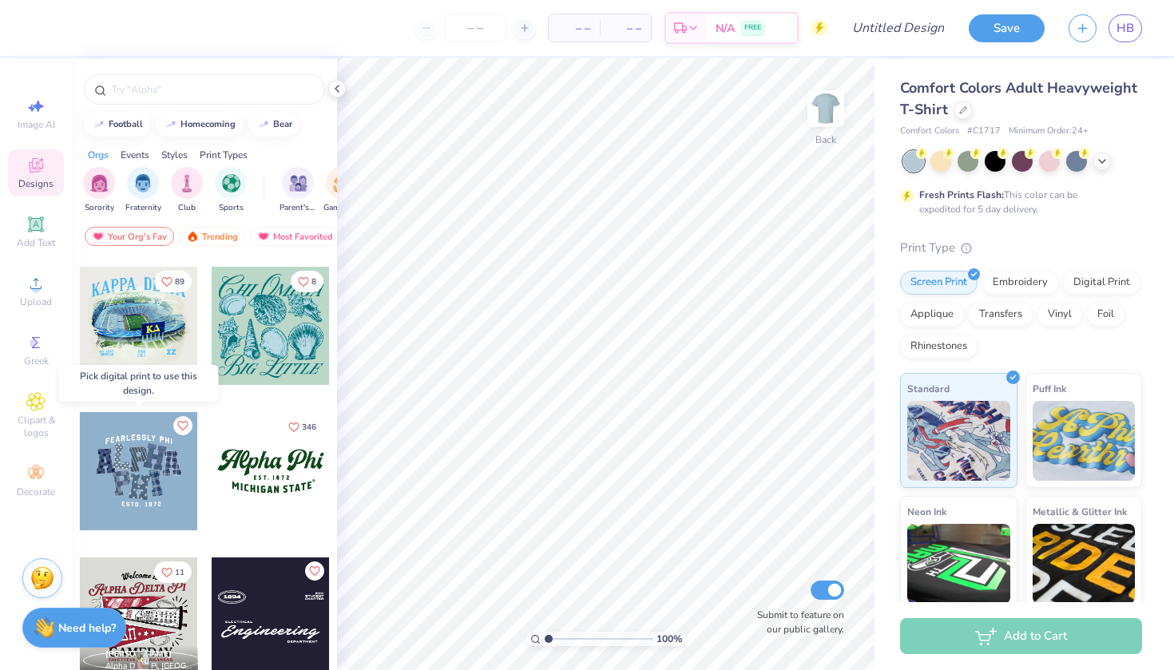
click at [140, 480] on div at bounding box center [139, 471] width 118 height 118
click at [945, 422] on img at bounding box center [958, 438] width 103 height 80
click at [1113, 291] on div "Screen Print Embroidery Digital Print Applique Transfers Vinyl Foil Rhinestones" at bounding box center [1021, 315] width 242 height 88
click at [1104, 286] on div "Digital Print" at bounding box center [1101, 280] width 77 height 24
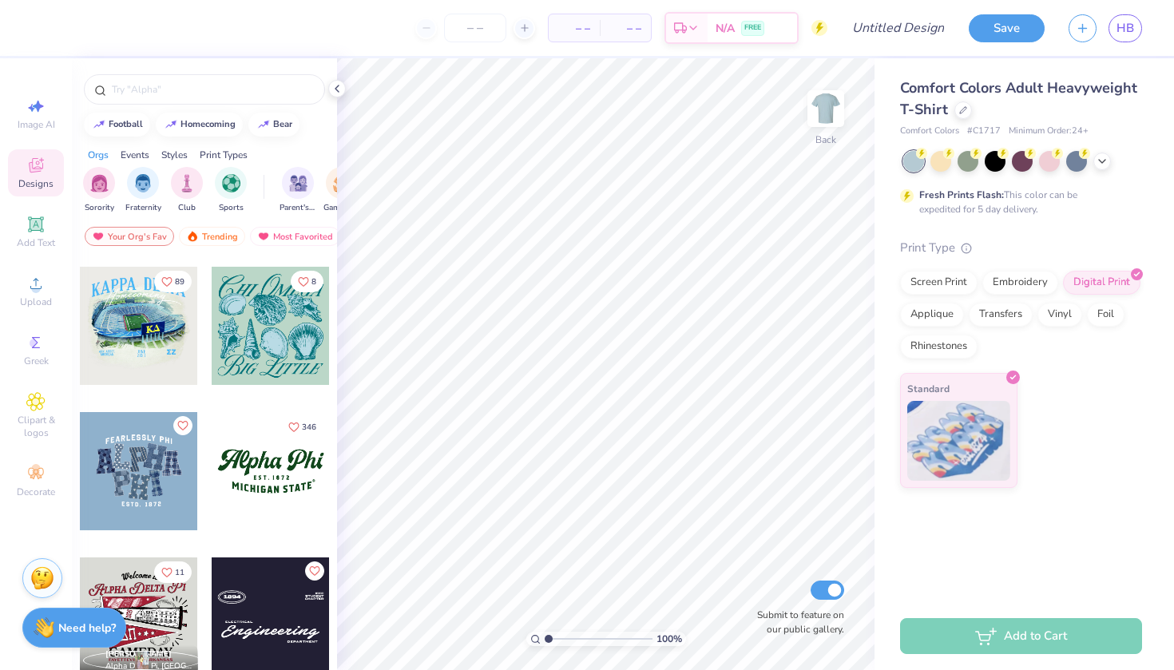
click at [167, 467] on div at bounding box center [139, 471] width 118 height 118
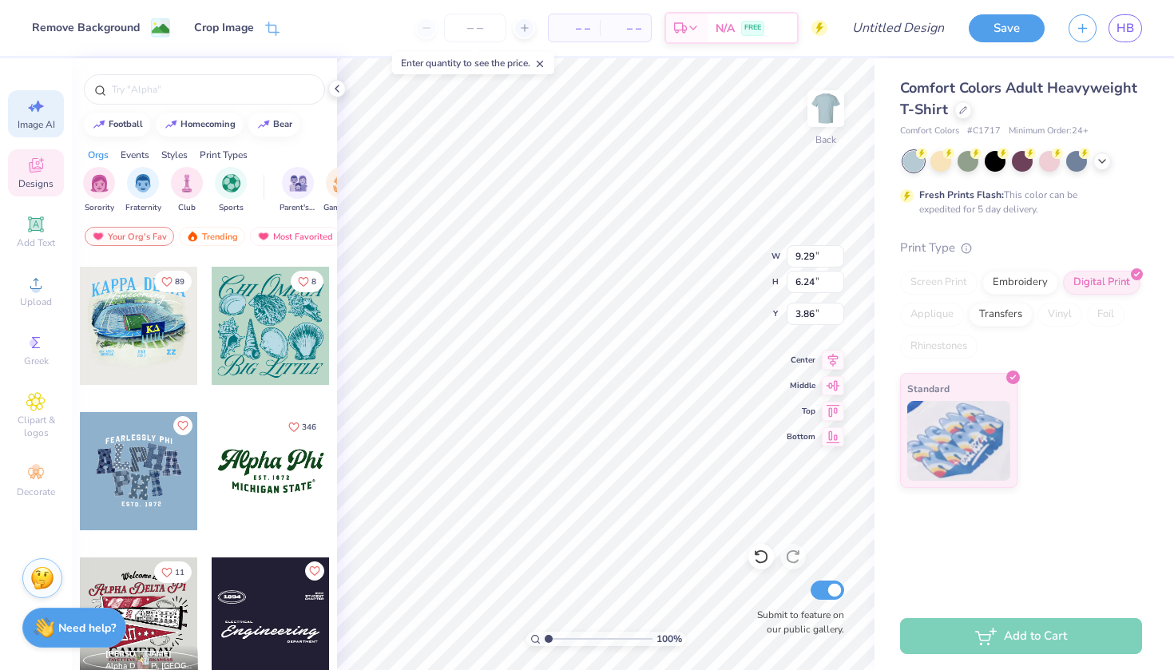
click at [41, 101] on icon at bounding box center [35, 106] width 19 height 19
select select "4"
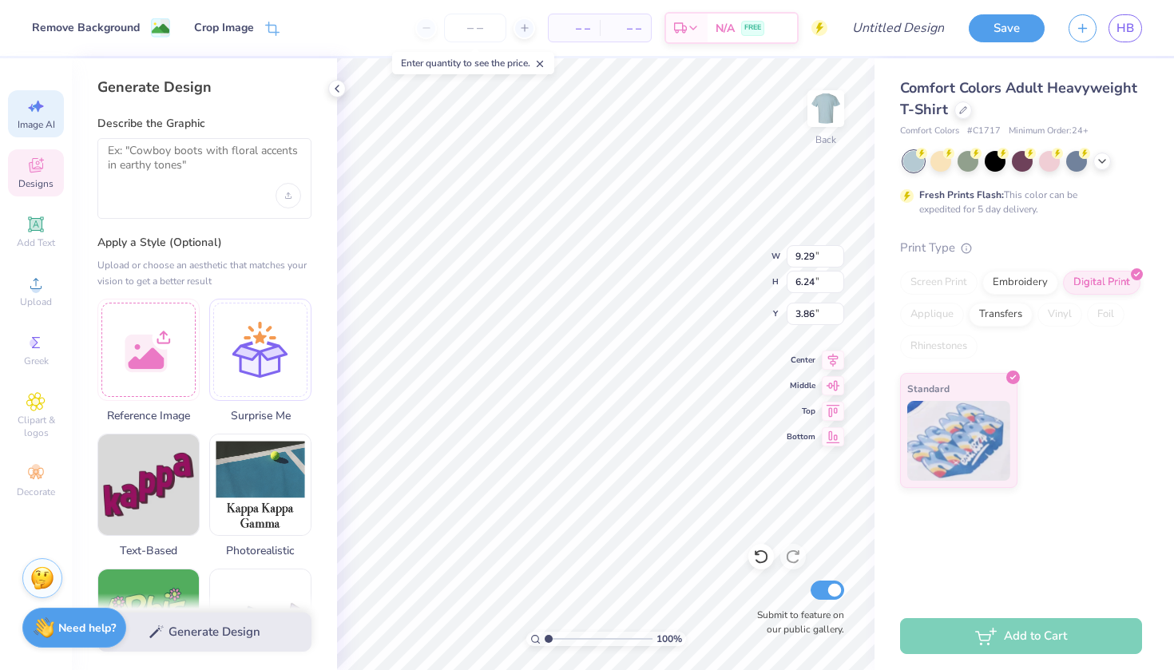
click at [151, 205] on div at bounding box center [204, 178] width 214 height 81
click at [154, 189] on div at bounding box center [204, 178] width 214 height 81
click at [166, 174] on textarea at bounding box center [204, 164] width 193 height 40
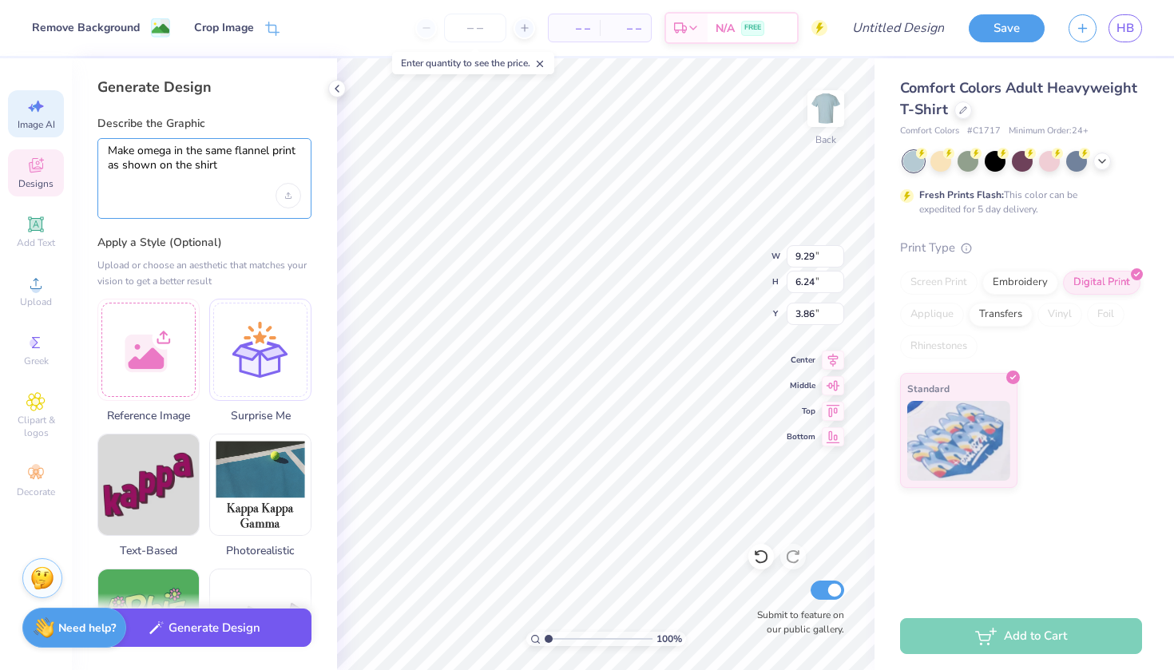
type textarea "Make omega in the same flannel print as shown on the shirt"
click at [204, 622] on button "Generate Design" at bounding box center [204, 627] width 214 height 39
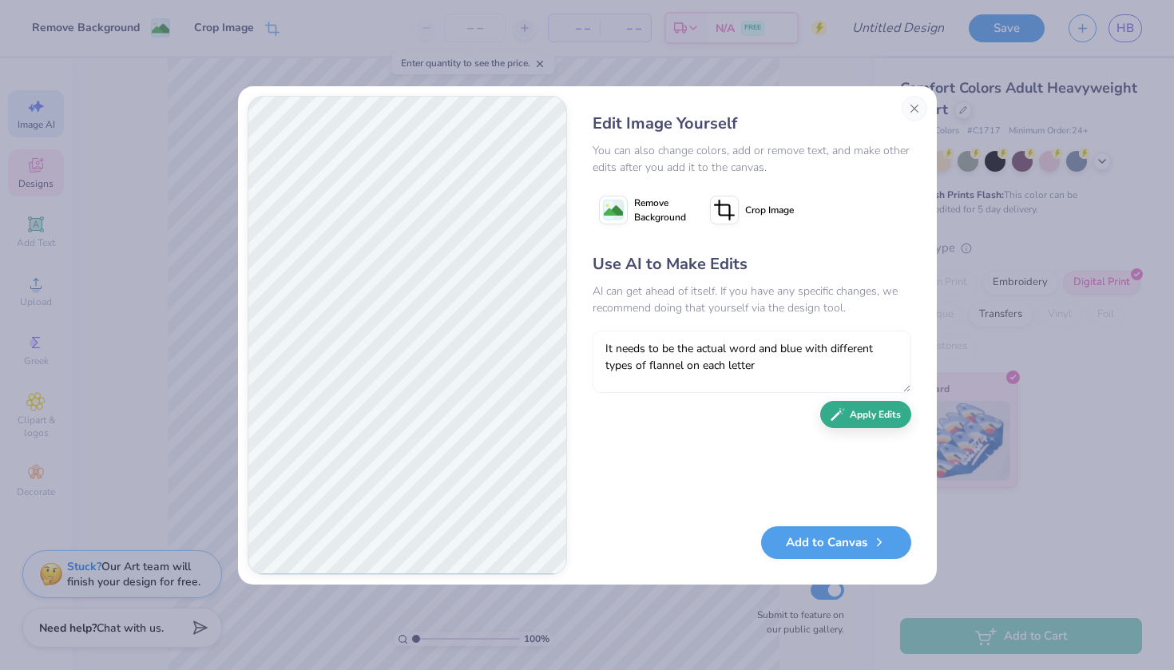
type textarea "It needs to be the actual word and blue with different types of flannel on each…"
click at [870, 409] on button "Apply Edits" at bounding box center [865, 415] width 91 height 28
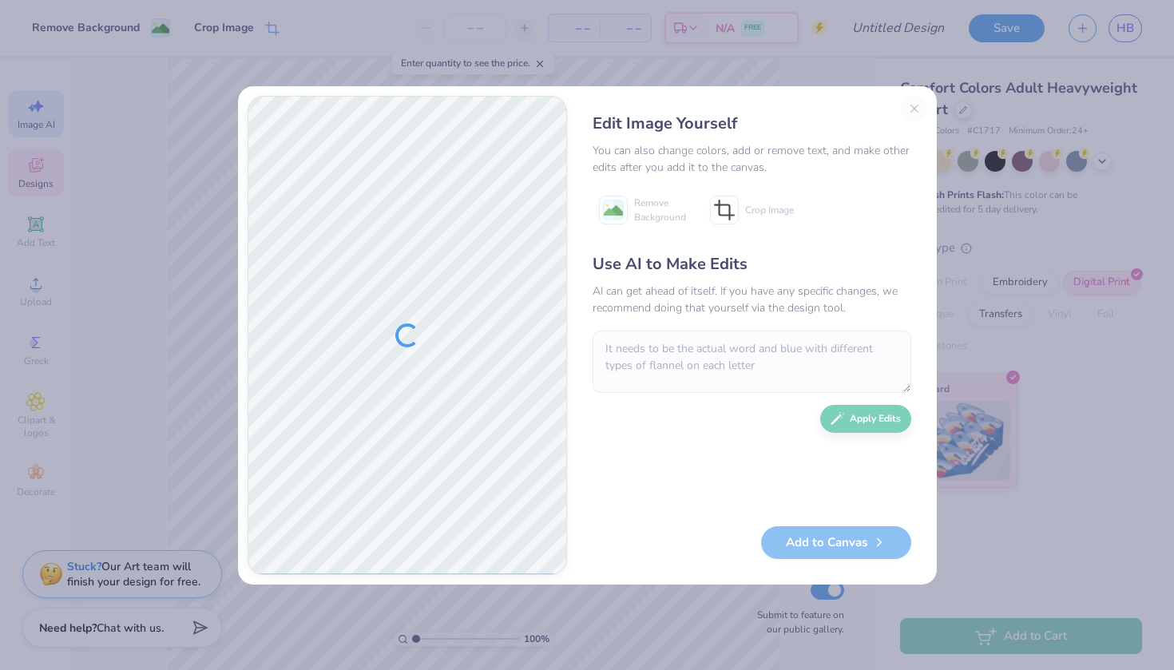
drag, startPoint x: 663, startPoint y: 450, endPoint x: 720, endPoint y: 454, distance: 57.7
click at [720, 454] on div "Use AI to Make Edits AI can get ahead of itself. If you have any specific chang…" at bounding box center [752, 381] width 319 height 259
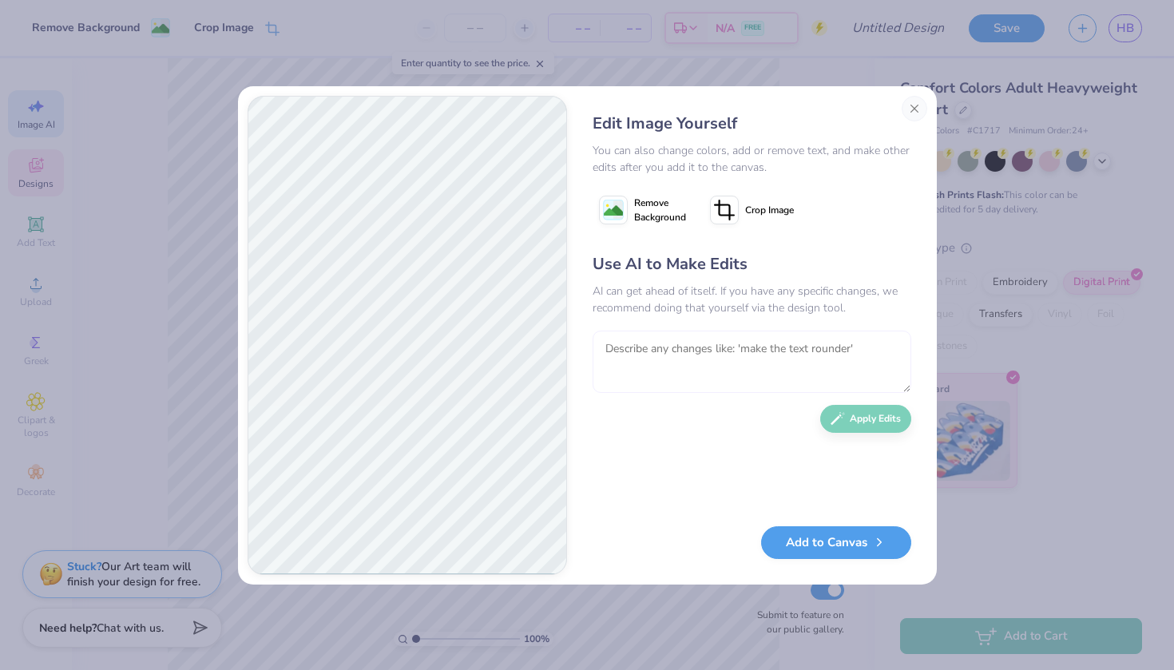
click at [704, 361] on textarea at bounding box center [752, 362] width 319 height 62
type textarea "make the letters slightly uneven"
click at [874, 415] on button "Apply Edits" at bounding box center [865, 415] width 91 height 28
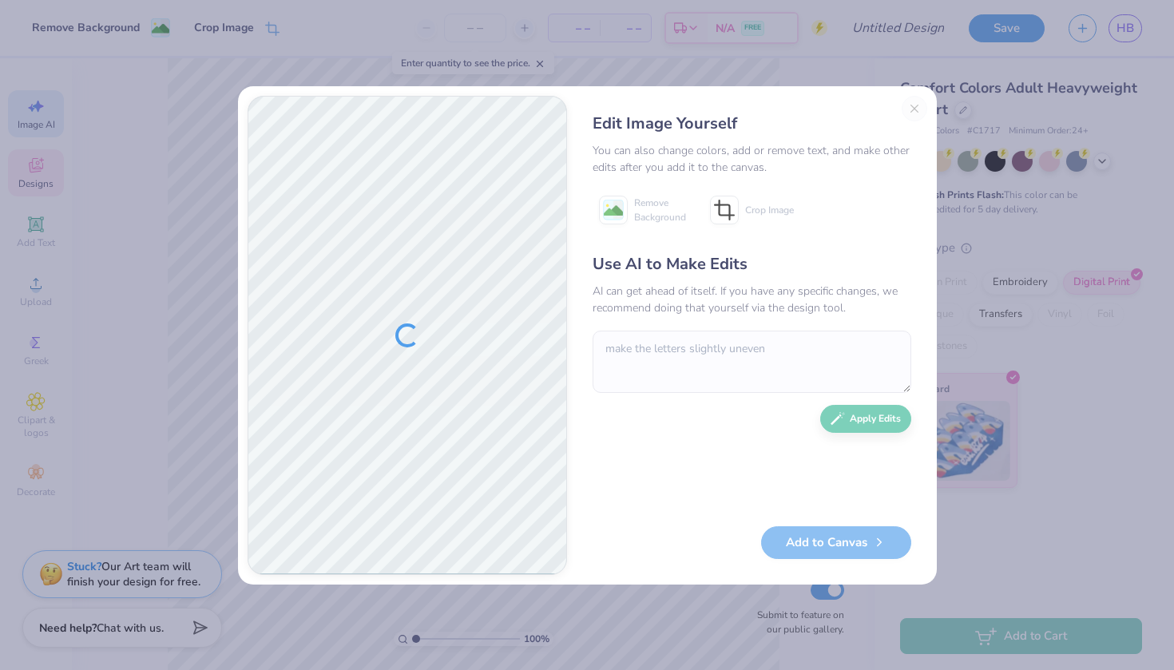
click at [857, 545] on div "Add to Canvas" at bounding box center [752, 542] width 319 height 33
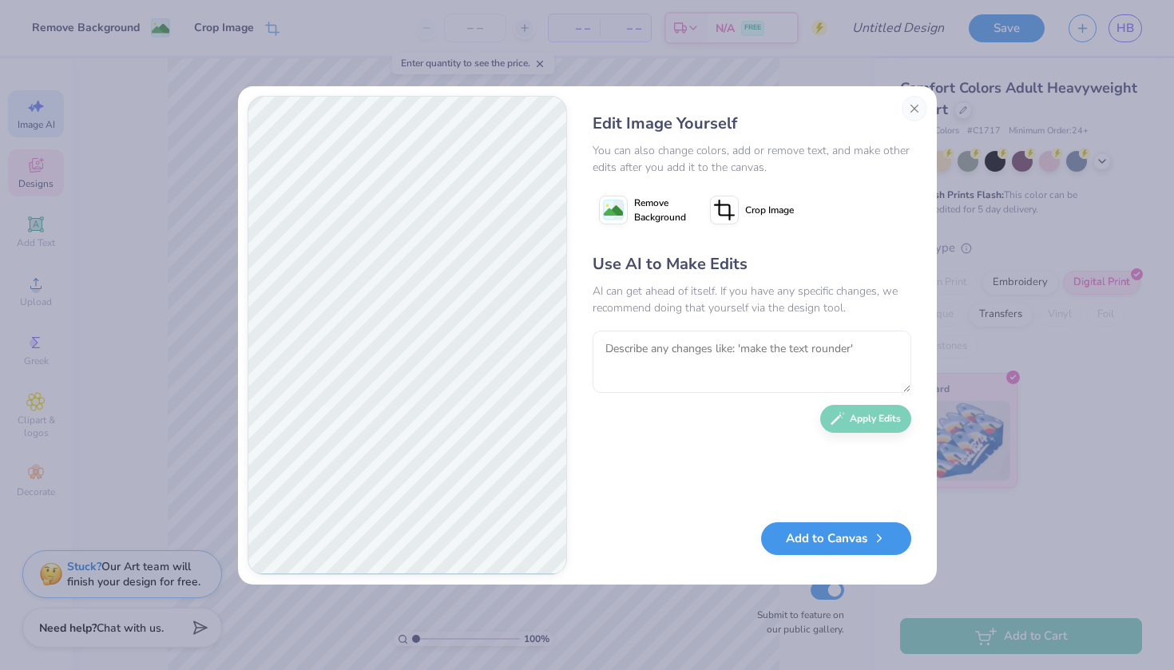
click at [841, 538] on button "Add to Canvas" at bounding box center [836, 538] width 150 height 33
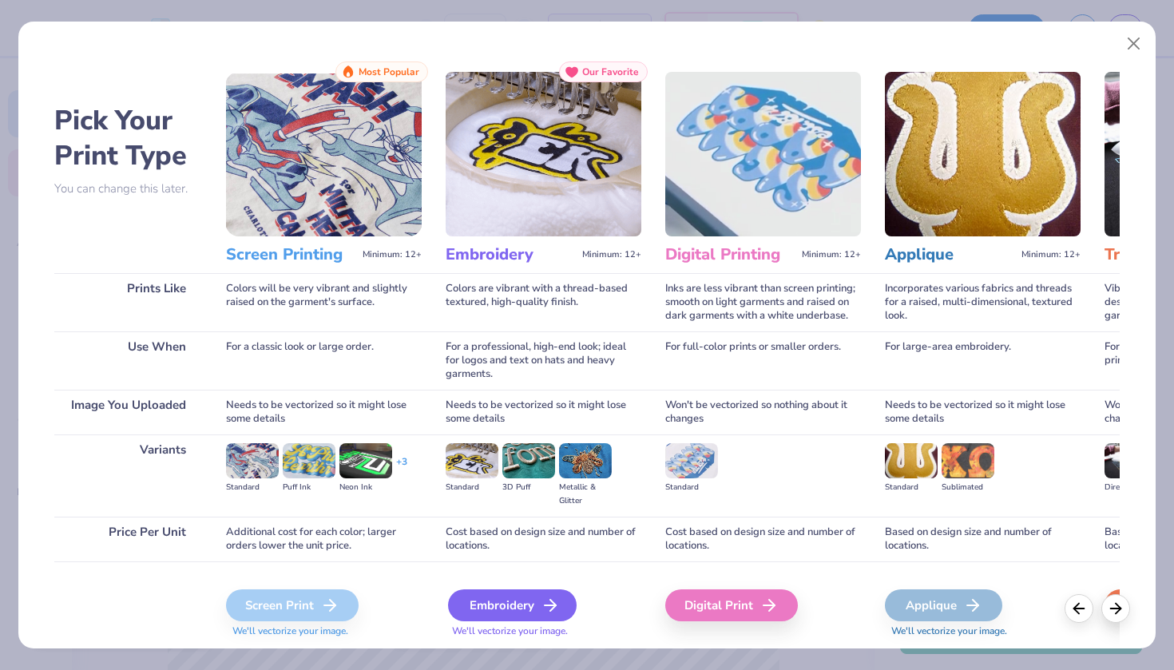
click at [513, 610] on div "Embroidery" at bounding box center [512, 605] width 129 height 32
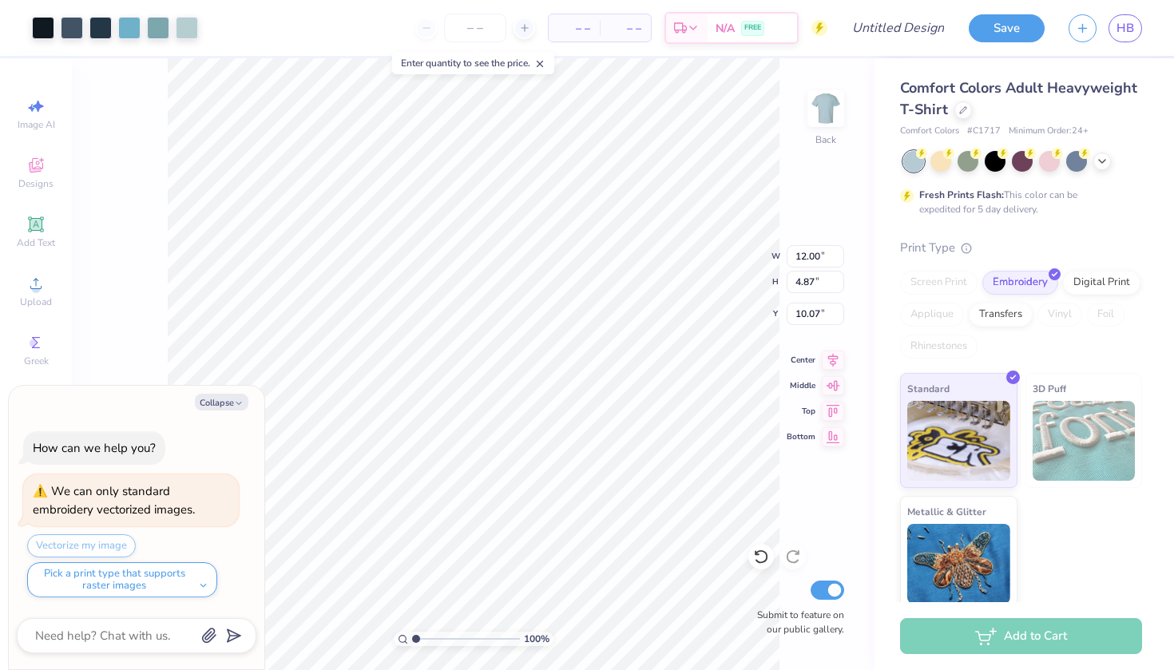
type textarea "x"
type input "5.34"
type input "2.17"
type input "12.77"
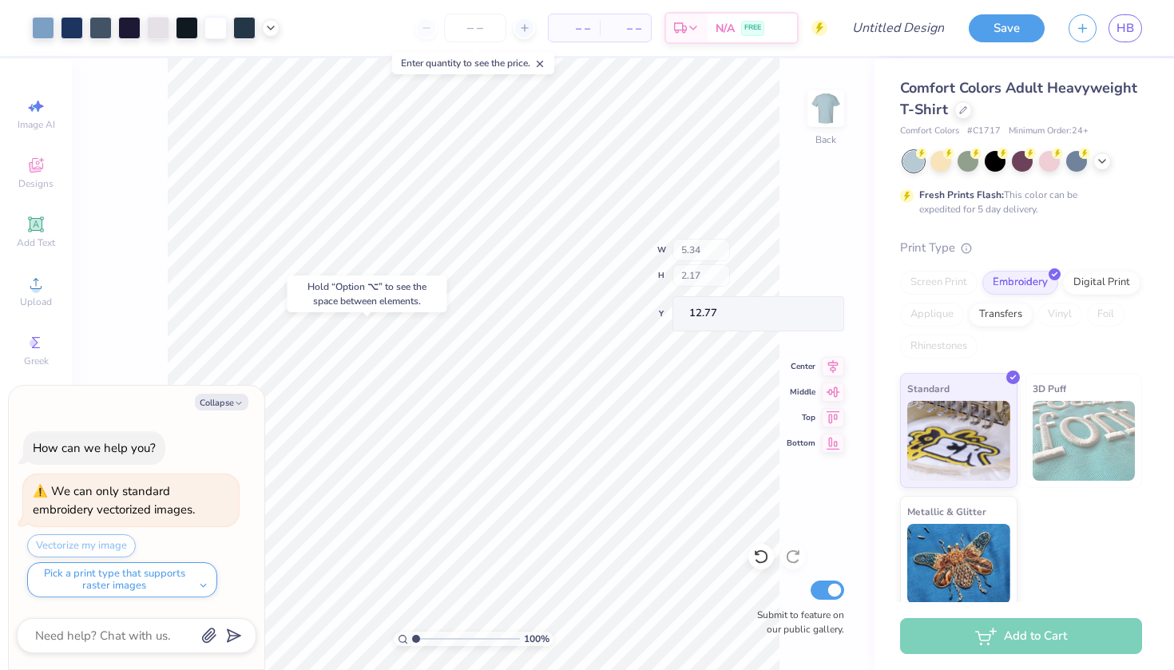
type textarea "x"
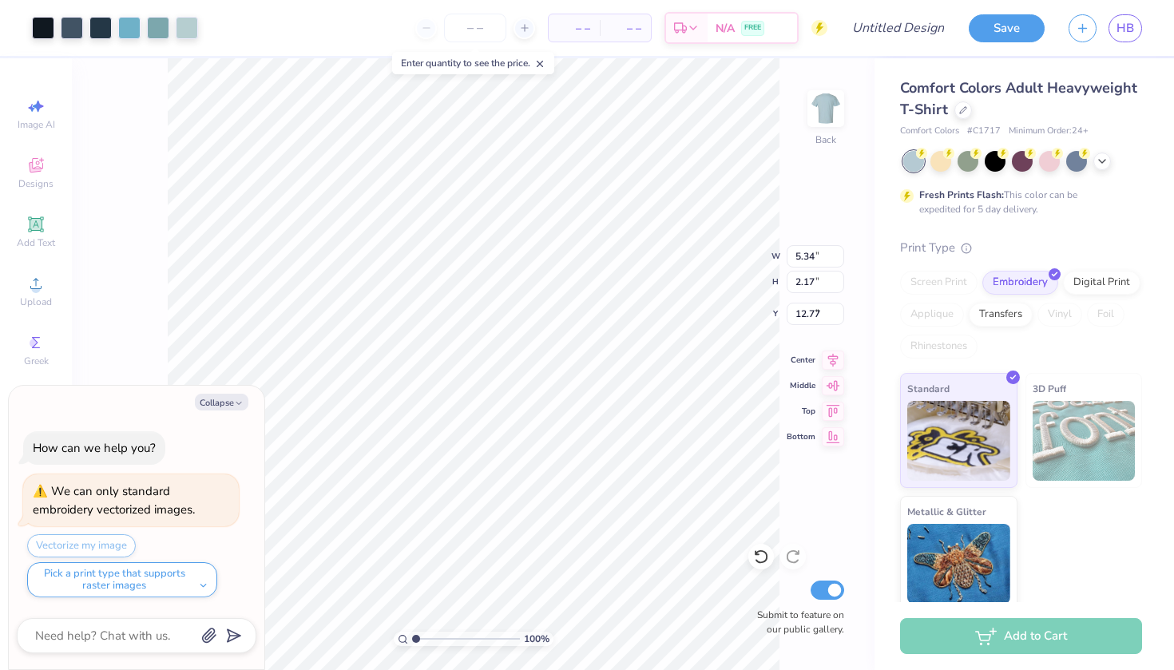
type input "9.68"
type textarea "x"
type input "3.54"
type input "2.38"
type input "5.79"
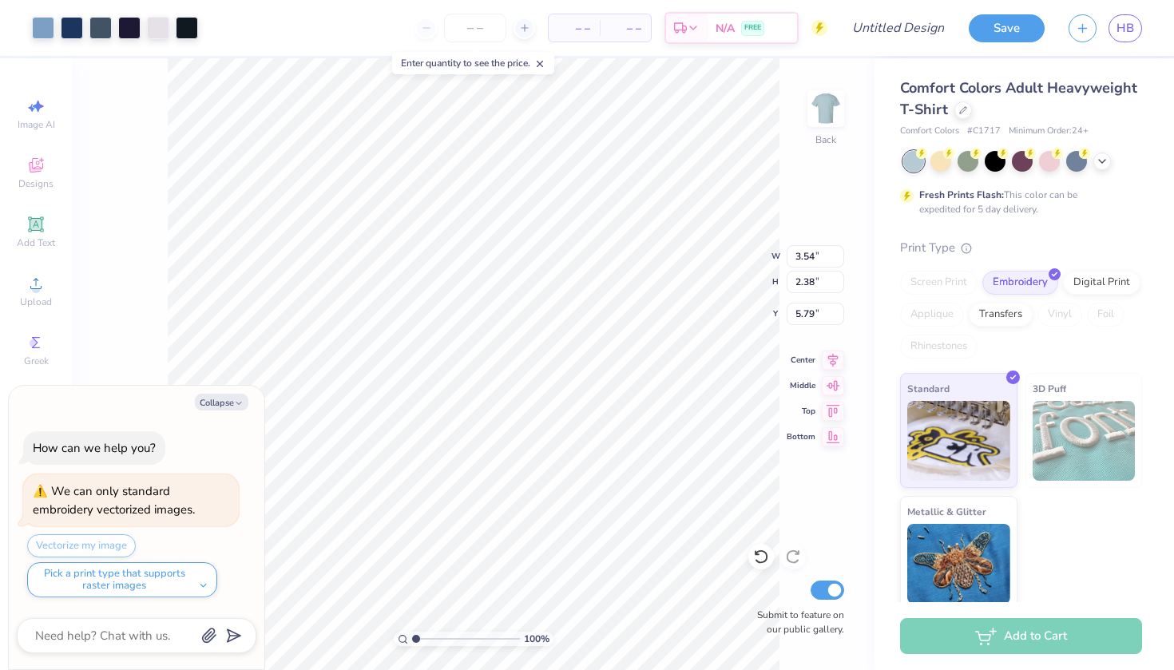
type textarea "x"
type input "6.64"
type input "4.46"
type input "3.70"
type textarea "x"
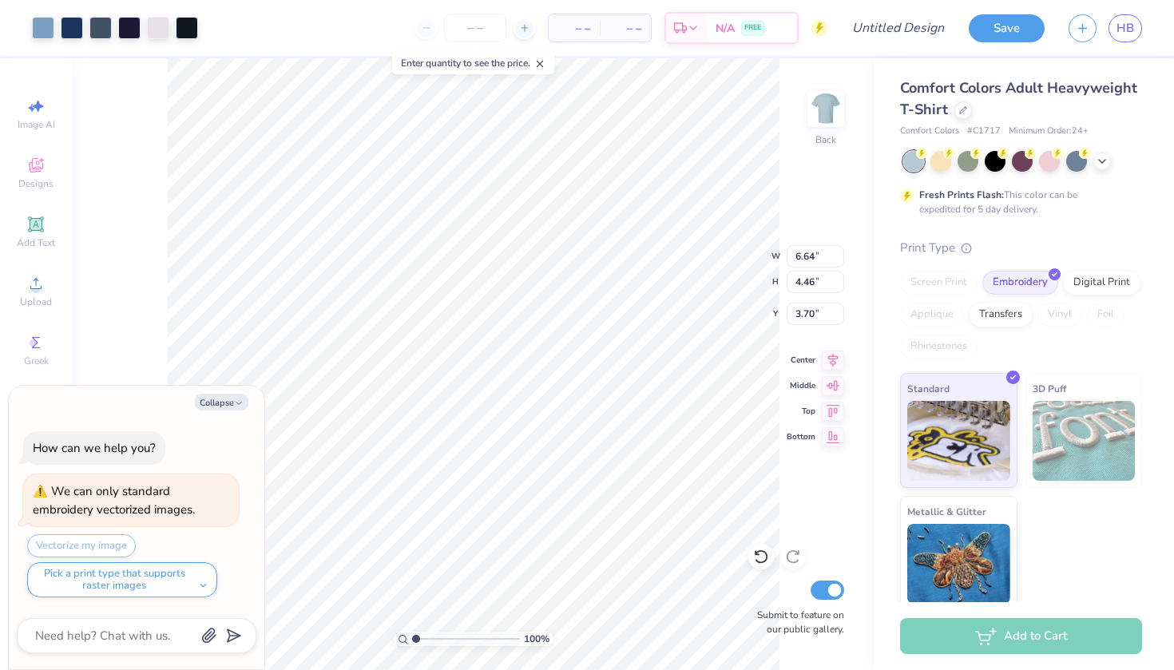
type input "3.86"
type textarea "x"
type input "5.34"
type input "2.17"
type input "8.32"
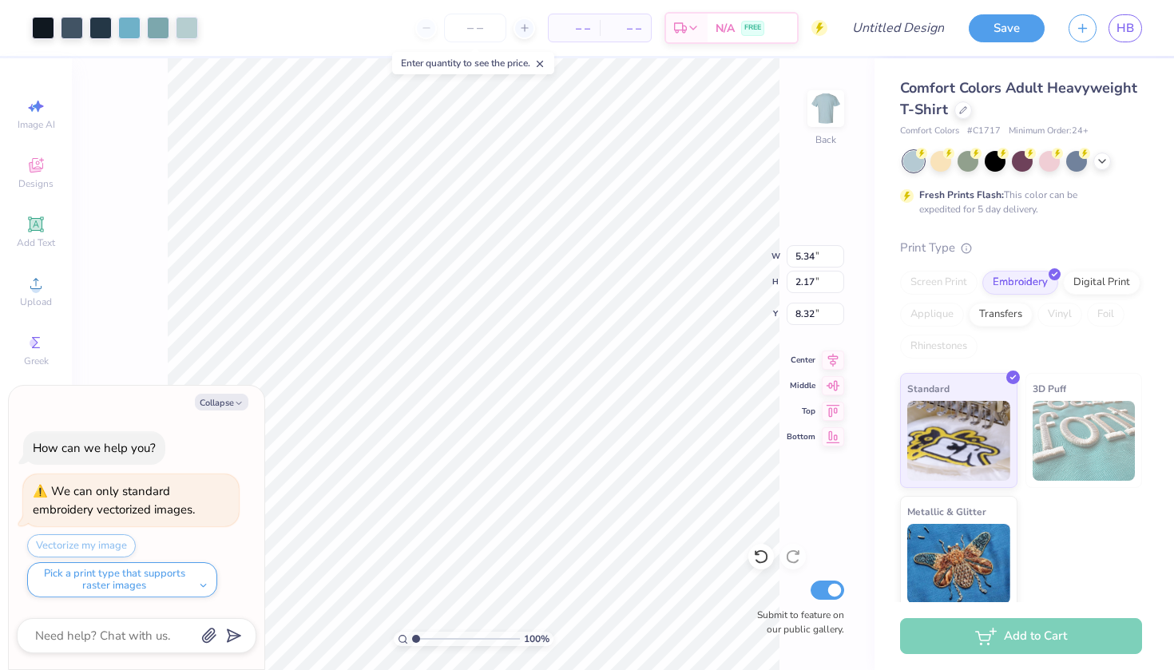
type textarea "x"
type input "8.05"
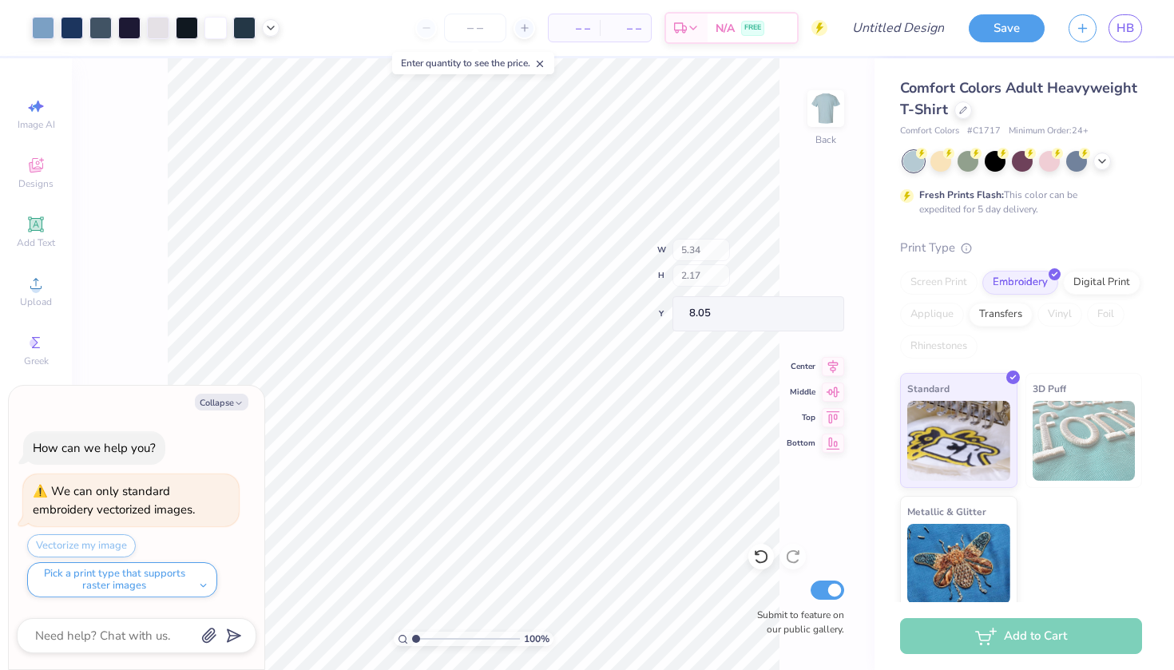
type textarea "x"
type input "8.32"
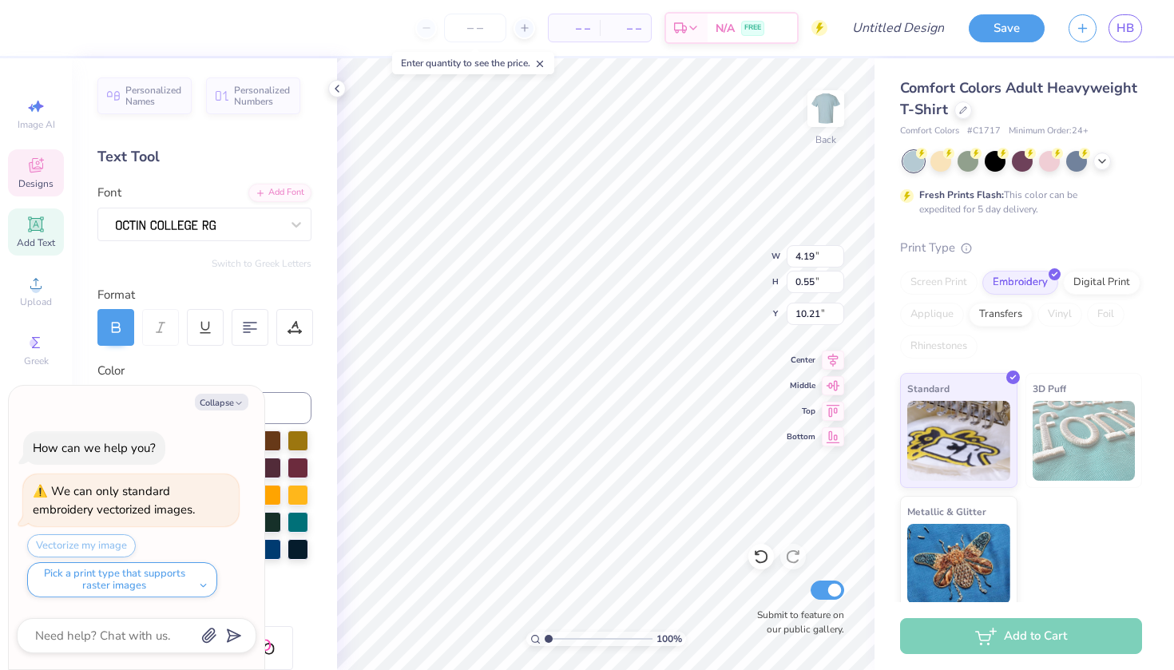
type textarea "x"
type input "10.77"
type textarea "x"
type textarea "ESTD. 182"
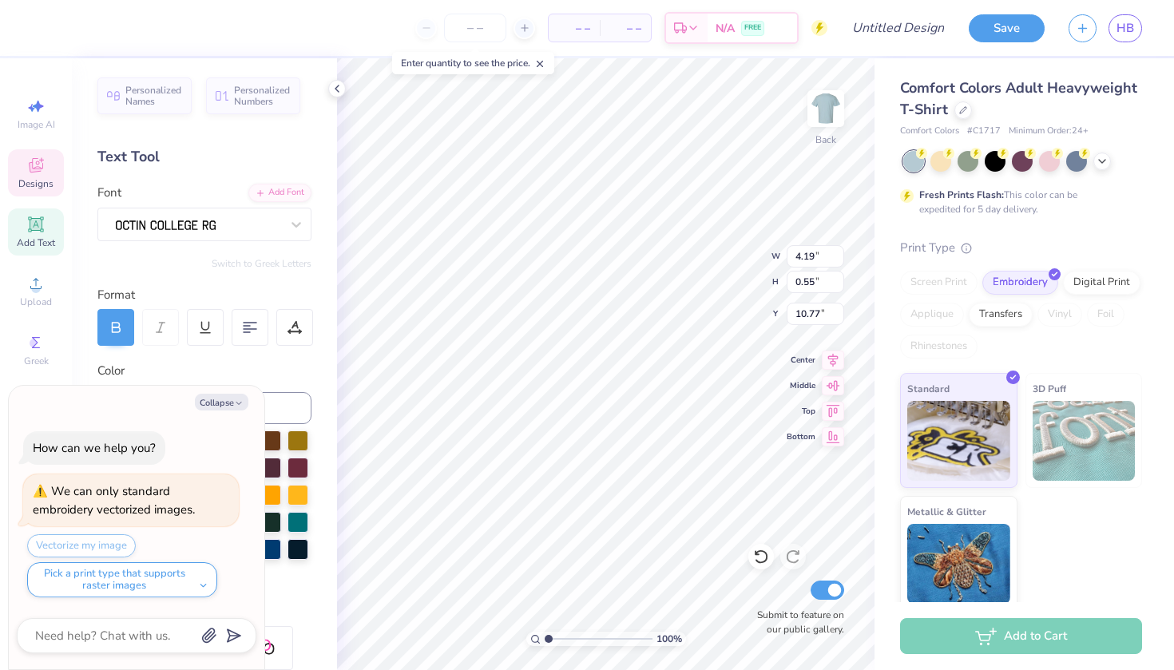
type textarea "x"
type textarea "ESTD. 12"
type textarea "x"
type textarea "ESTD. 2"
type textarea "x"
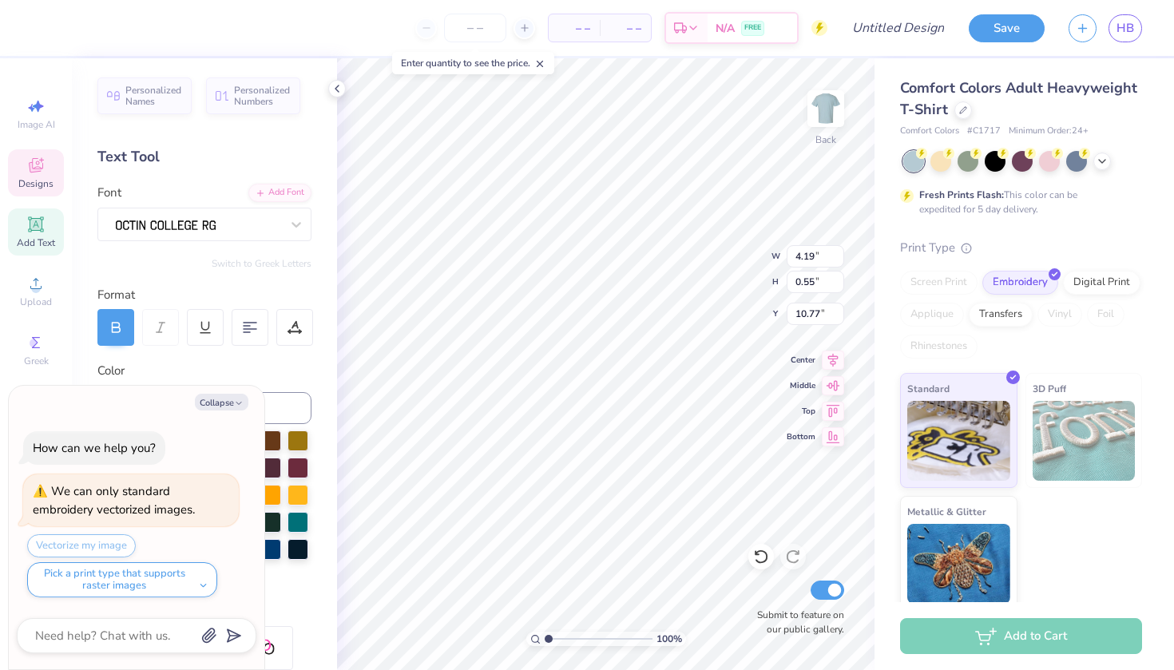
type textarea "ESTD.2"
type textarea "x"
type textarea "ESTD2"
type textarea "x"
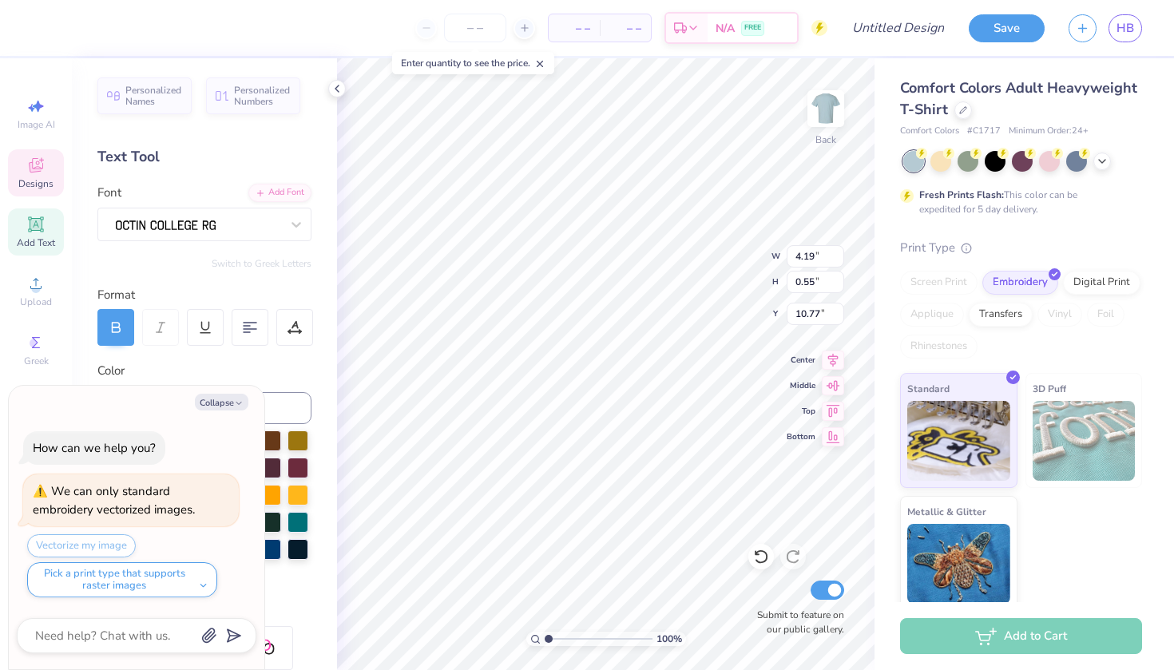
type textarea "EST2"
type textarea "x"
type textarea "ES2"
type textarea "x"
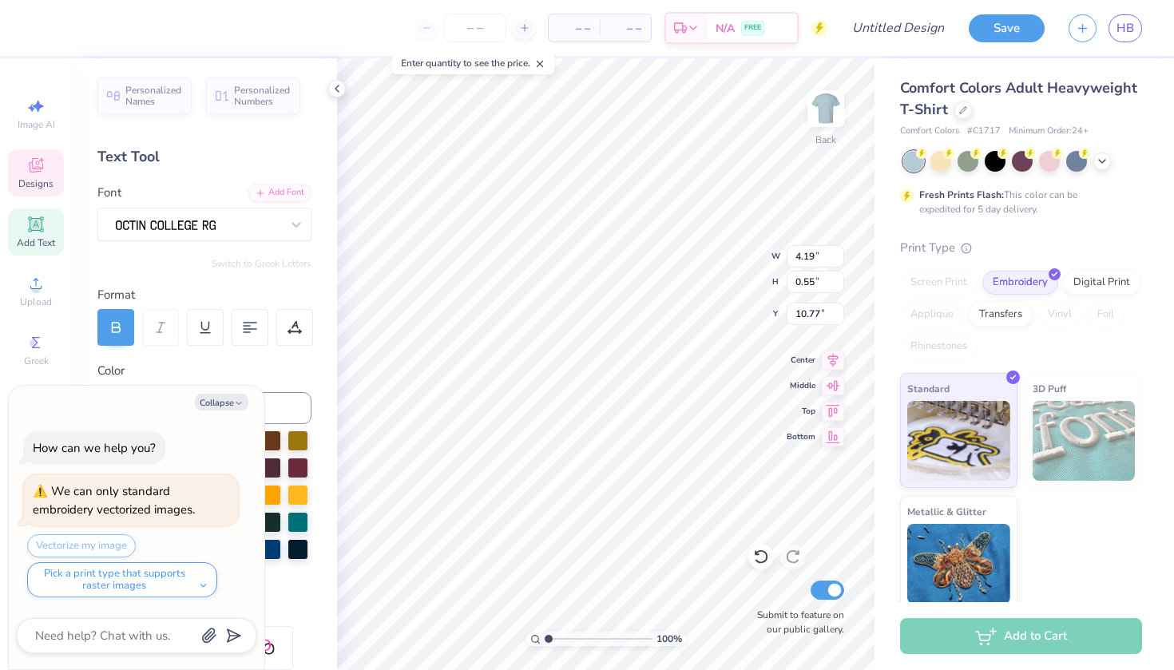
type textarea "E2"
type textarea "x"
type textarea "2"
type textarea "x"
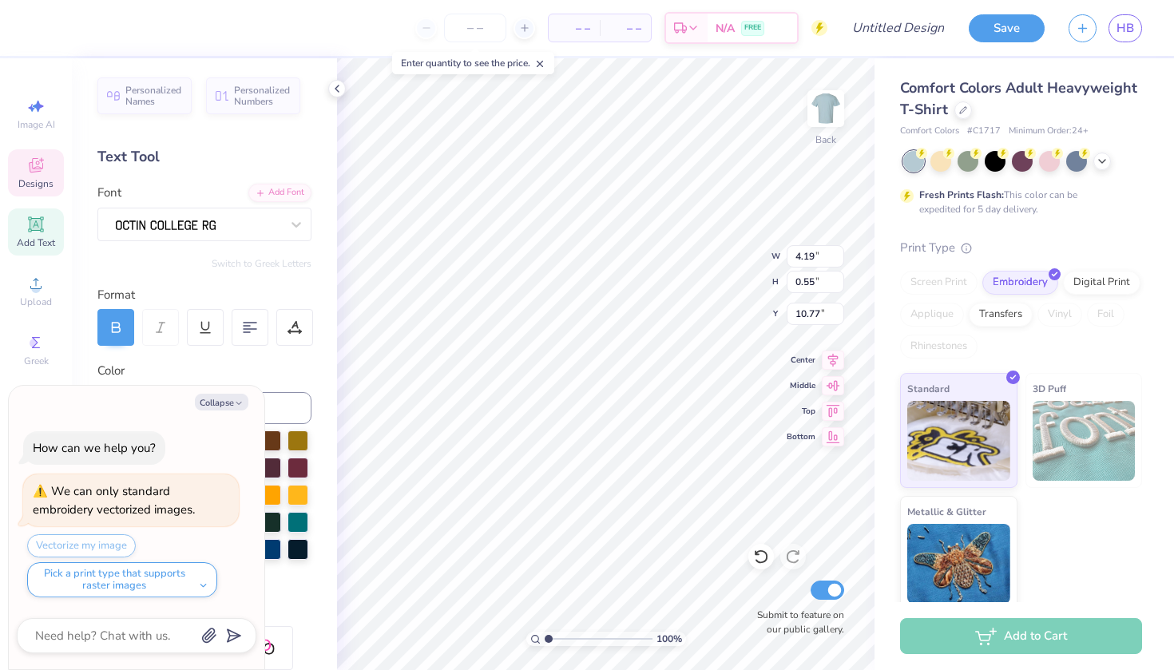
type textarea "A"
type textarea "x"
type textarea "Al"
type textarea "x"
type textarea "Alu"
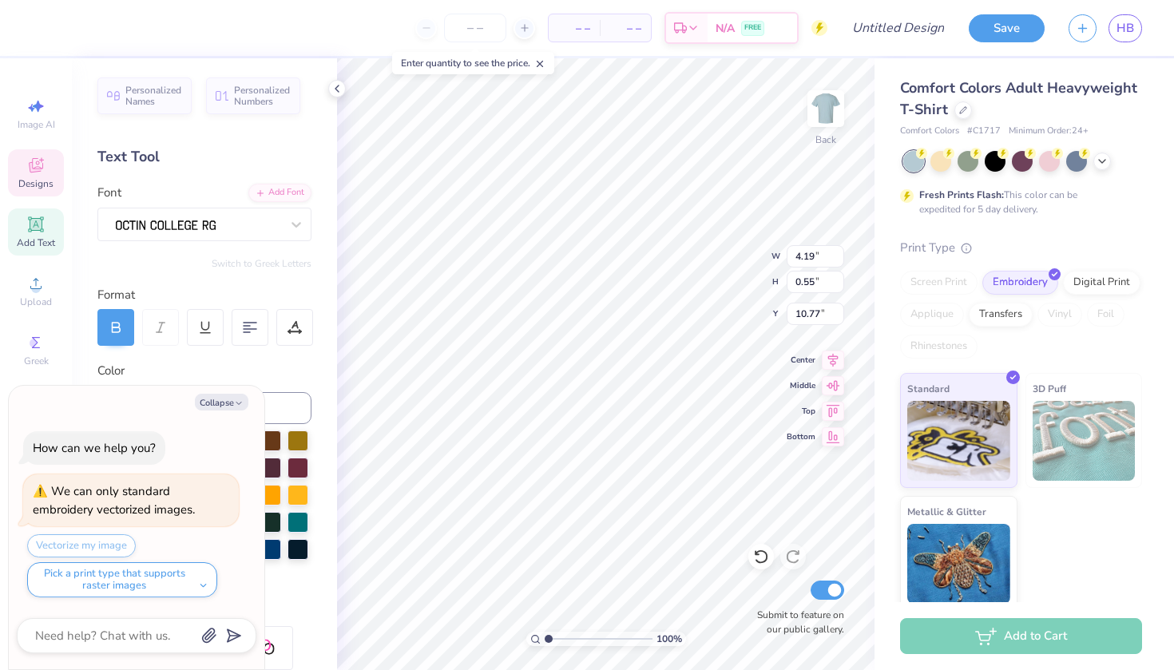
type textarea "x"
type textarea "Alum"
type textarea "x"
type textarea "Alumn"
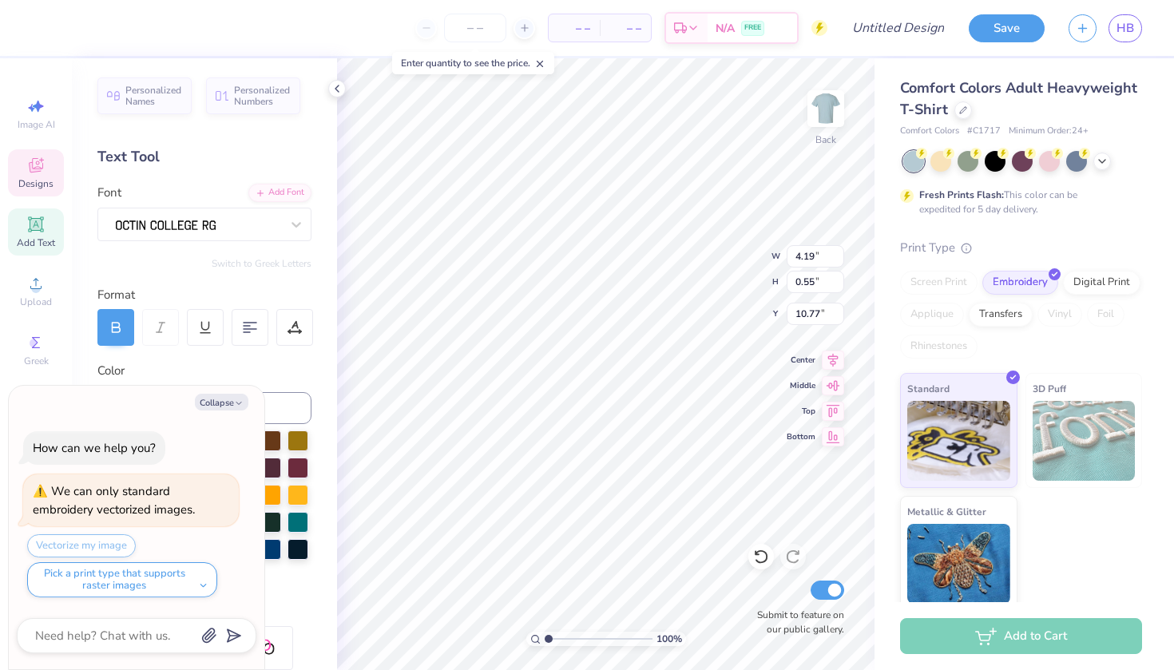
type textarea "x"
type textarea "Alumni"
type textarea "x"
type input "7.12"
type input "1.03"
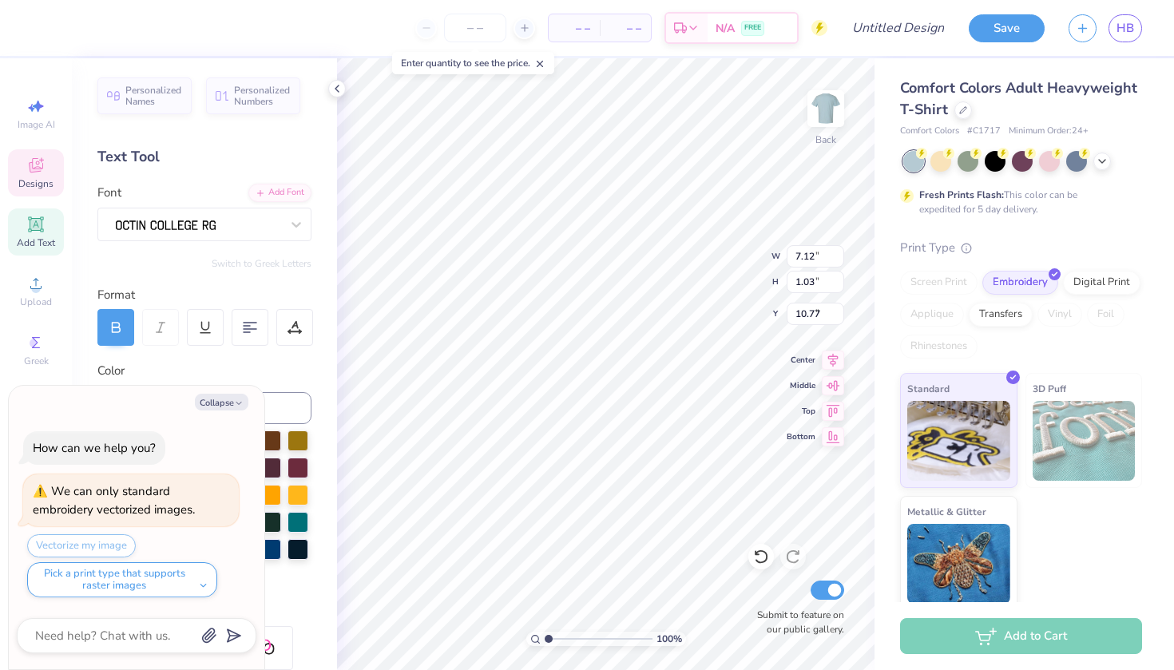
type input "3.00"
type textarea "x"
type input "8.31"
type input "5.58"
type input "2.92"
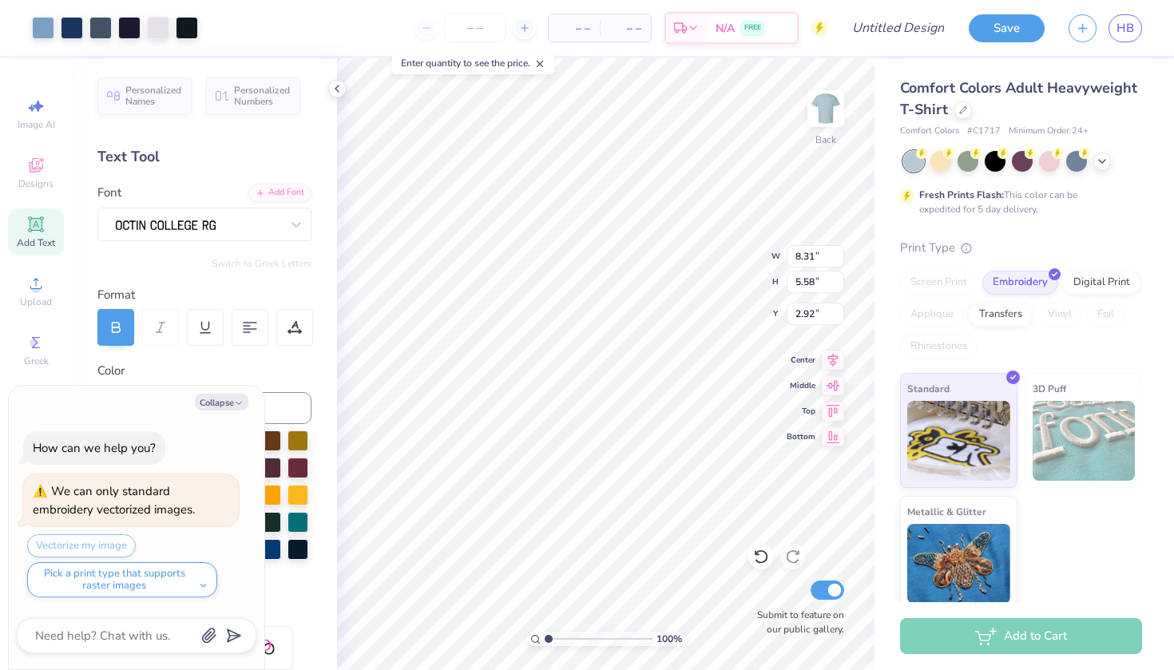
type textarea "x"
type input "9.14"
type input "6.14"
type textarea "x"
type input "3.26"
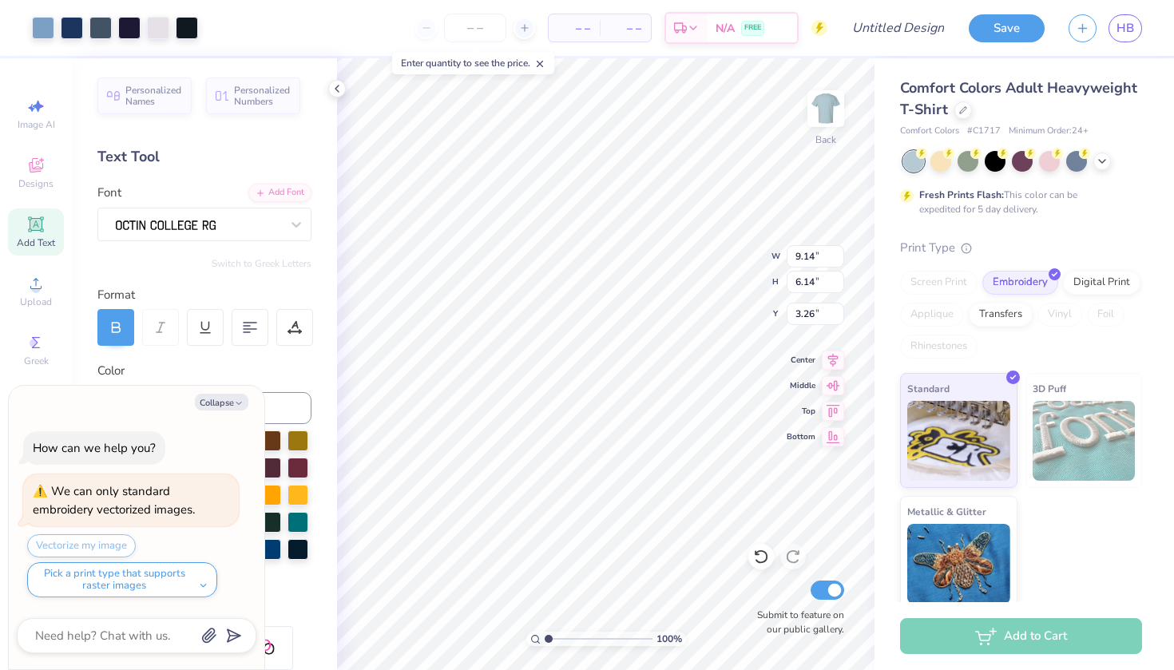
type textarea "x"
type input "5.34"
type input "2.17"
type input "8.32"
type textarea "x"
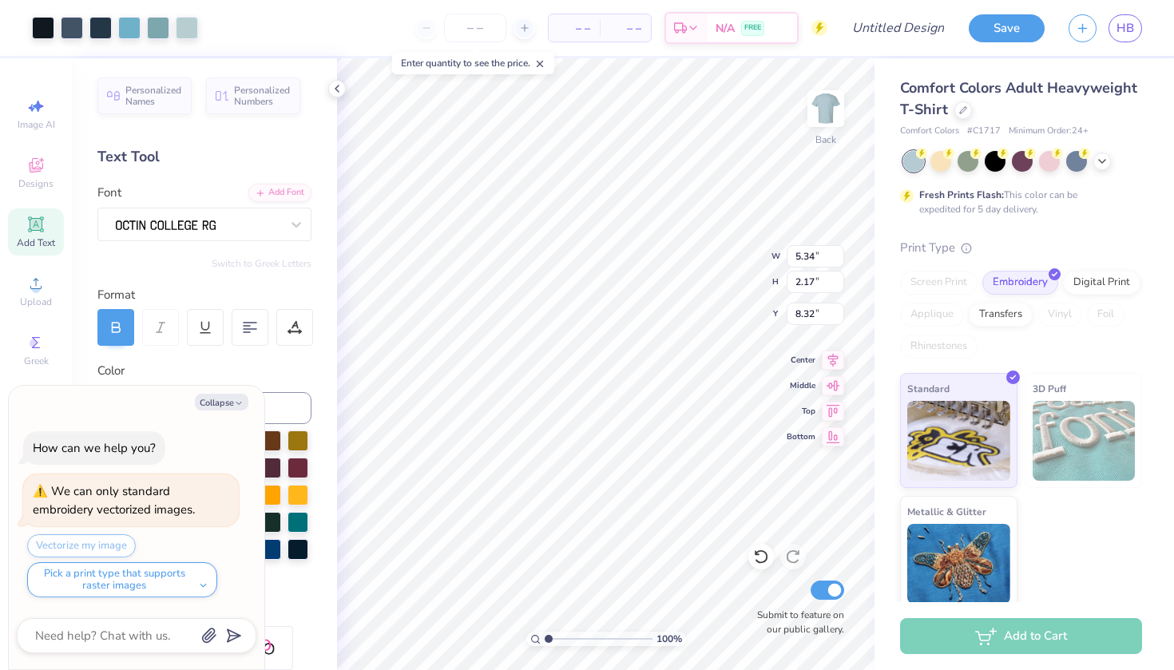
type input "8.88"
type textarea "x"
